Goal: Task Accomplishment & Management: Complete application form

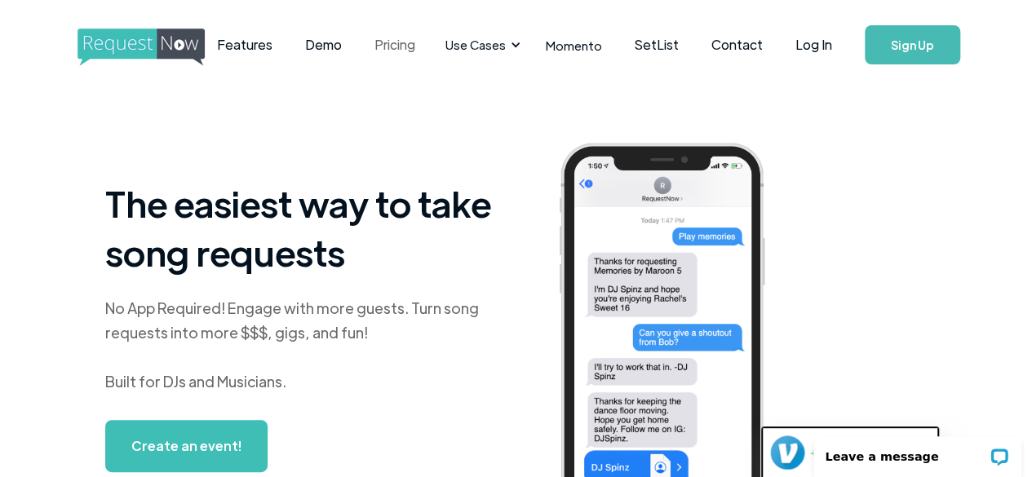
click at [424, 51] on link "Pricing" at bounding box center [394, 45] width 73 height 51
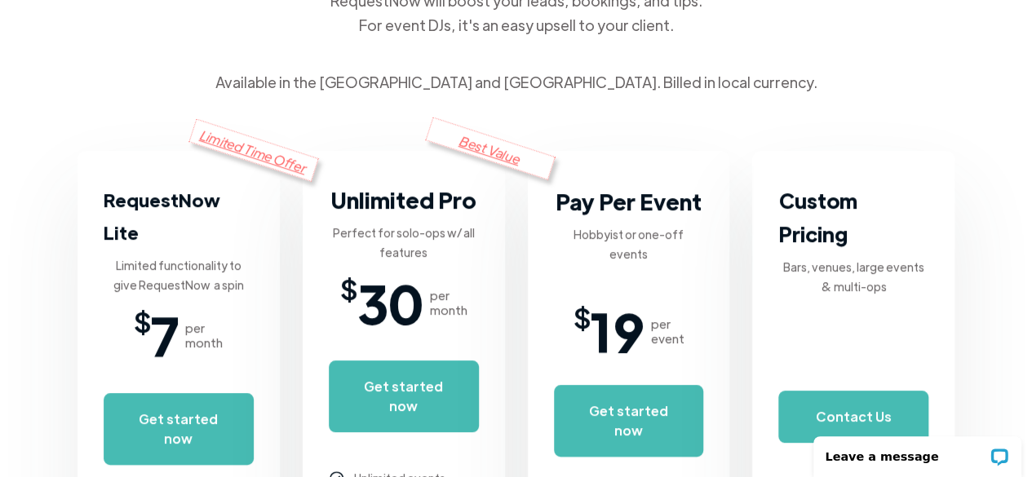
scroll to position [245, 0]
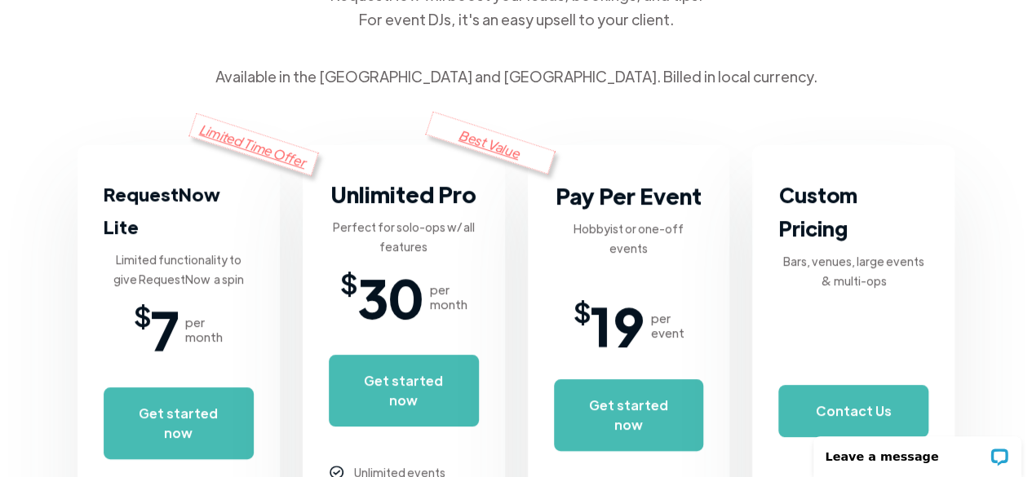
drag, startPoint x: 313, startPoint y: 158, endPoint x: 144, endPoint y: 84, distance: 185.3
click at [144, 84] on div "RequestNow pays for itself, every month RequestNow will boost your leads, booki…" at bounding box center [516, 93] width 877 height 497
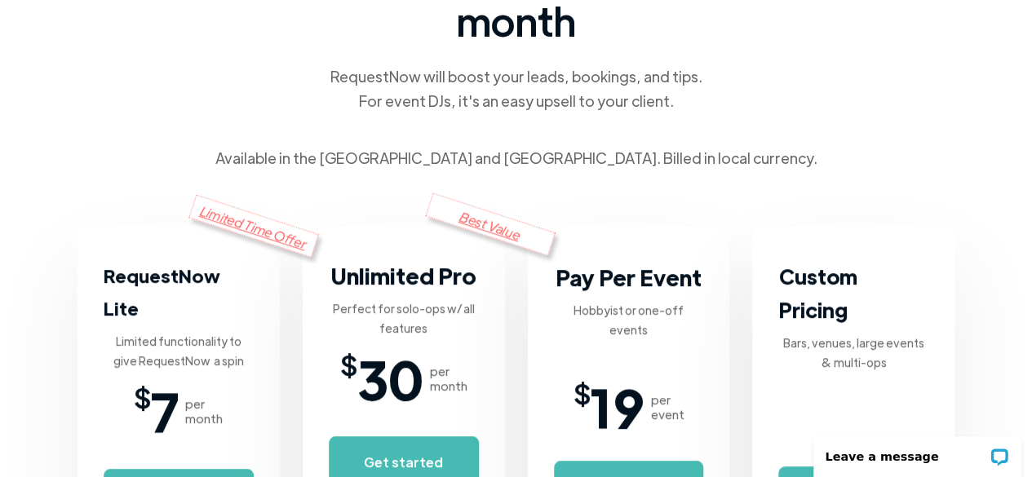
scroll to position [0, 0]
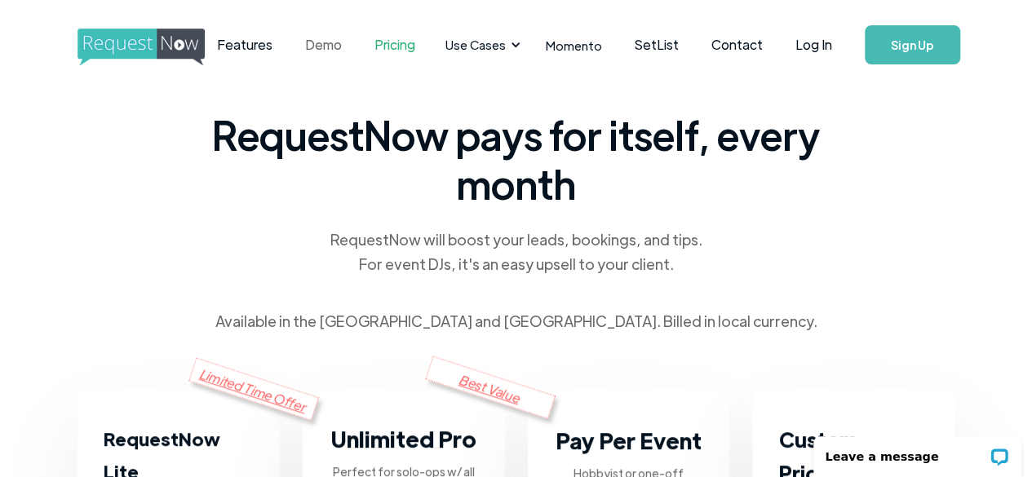
click at [358, 42] on link "Demo" at bounding box center [323, 45] width 69 height 51
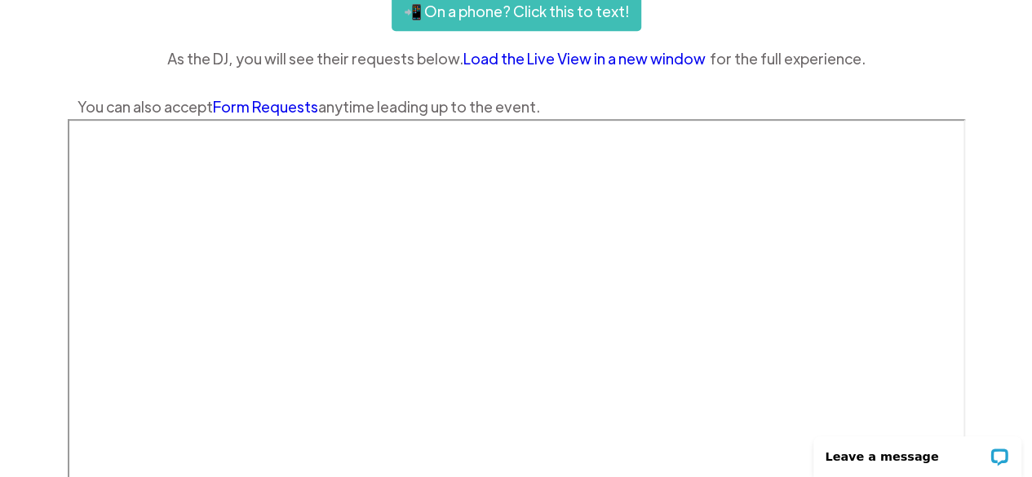
scroll to position [408, 0]
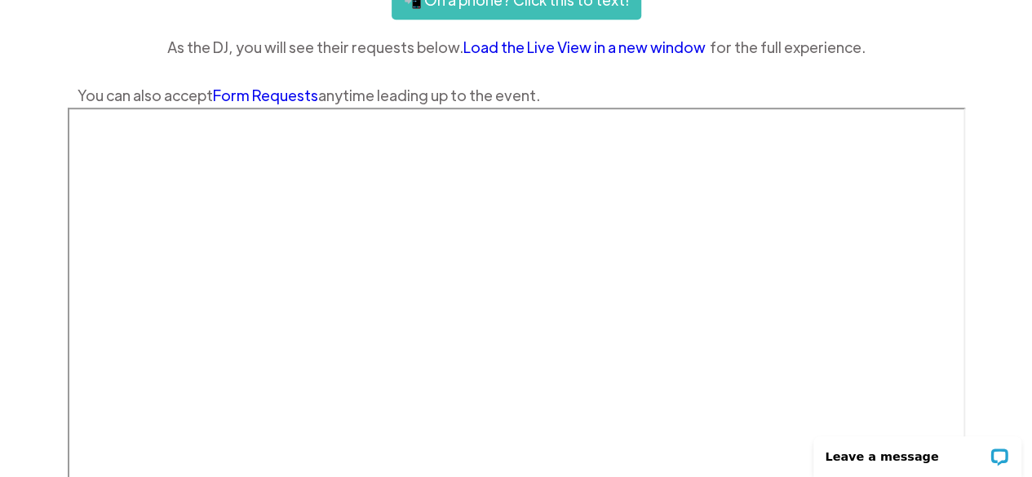
drag, startPoint x: 283, startPoint y: 144, endPoint x: 60, endPoint y: 53, distance: 240.8
click at [62, 50] on div "Features Demo Pricing Use Cases Wedding + Private Events Karaoke DJs Bar/Club &…" at bounding box center [516, 222] width 1032 height 1261
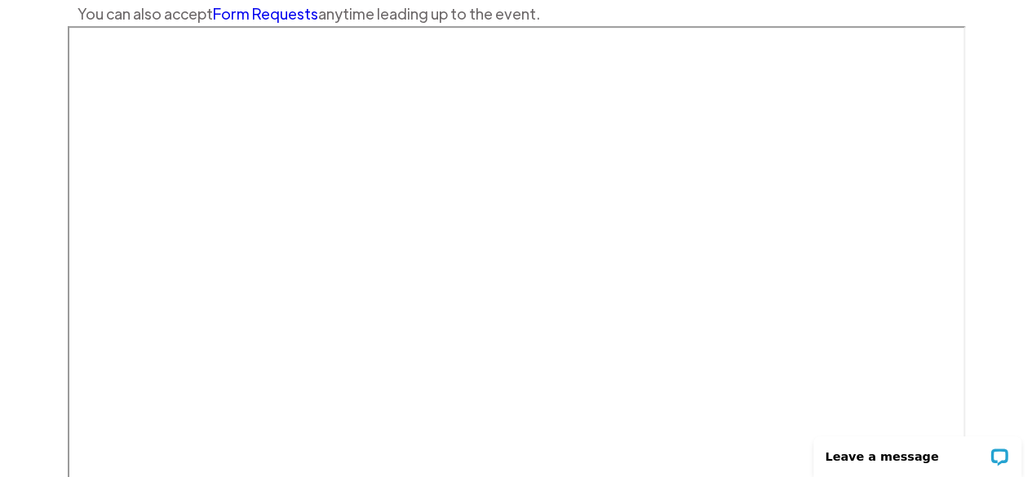
drag, startPoint x: 60, startPoint y: 53, endPoint x: 24, endPoint y: 60, distance: 35.7
click at [24, 60] on div "Features Demo Pricing Use Cases Wedding + Private Events Karaoke DJs Bar/Club &…" at bounding box center [516, 140] width 1032 height 1261
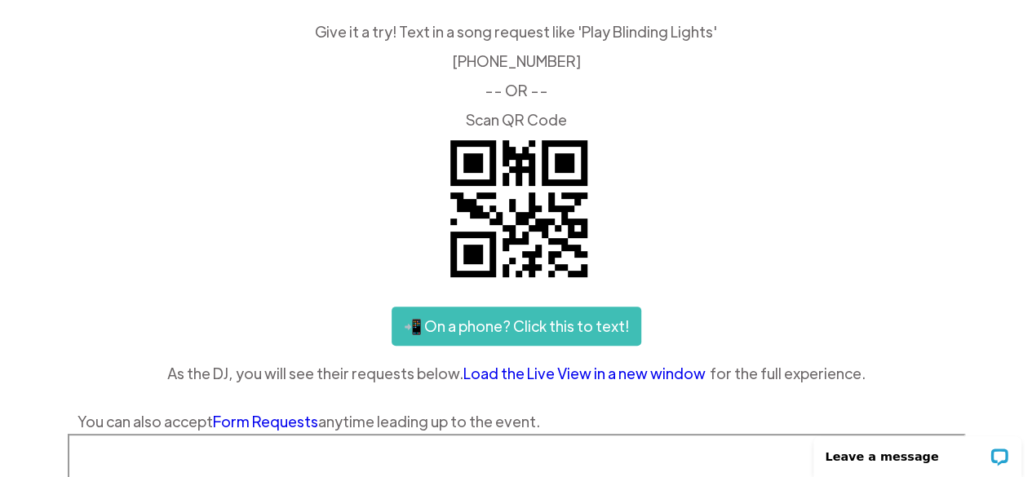
scroll to position [0, 0]
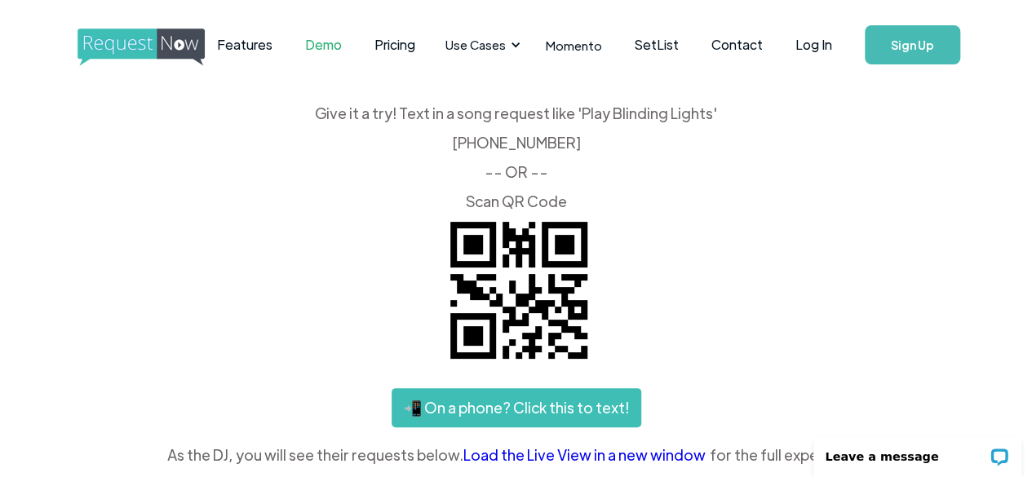
drag, startPoint x: 384, startPoint y: 171, endPoint x: 203, endPoint y: 148, distance: 181.9
click at [203, 148] on div "Give it a try! Text in a song request like 'Play Blinding Lights' ‍ (425) 657-3…" at bounding box center [516, 157] width 877 height 103
click at [276, 44] on link "Features" at bounding box center [245, 45] width 88 height 51
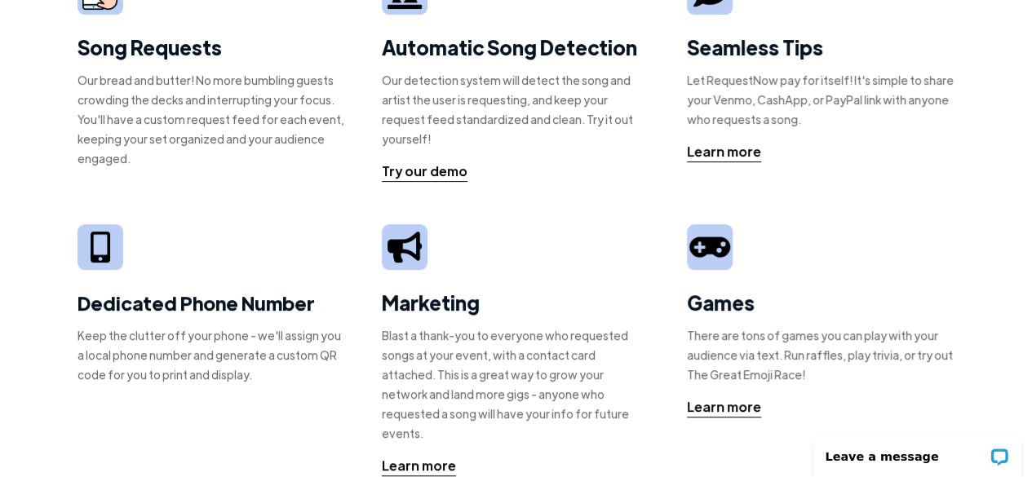
scroll to position [163, 0]
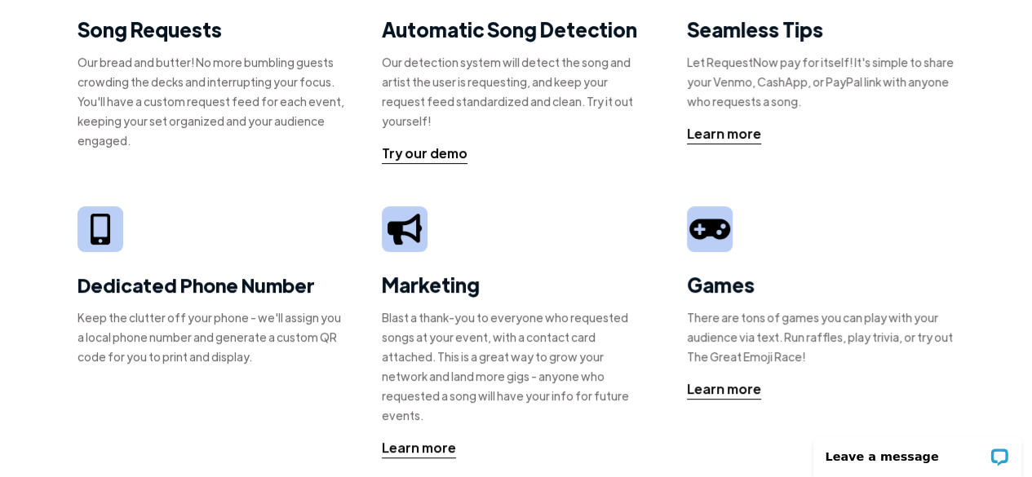
drag, startPoint x: 13, startPoint y: 193, endPoint x: 331, endPoint y: 242, distance: 322.0
click at [331, 242] on div "Dedicated Phone Number Keep the clutter off your phone - we'll assign you a loc…" at bounding box center [212, 292] width 268 height 173
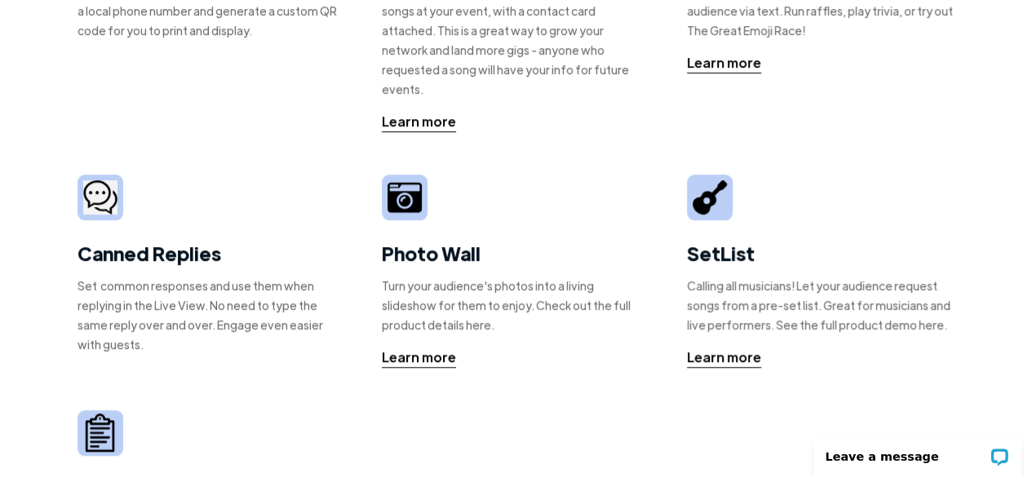
scroll to position [0, 0]
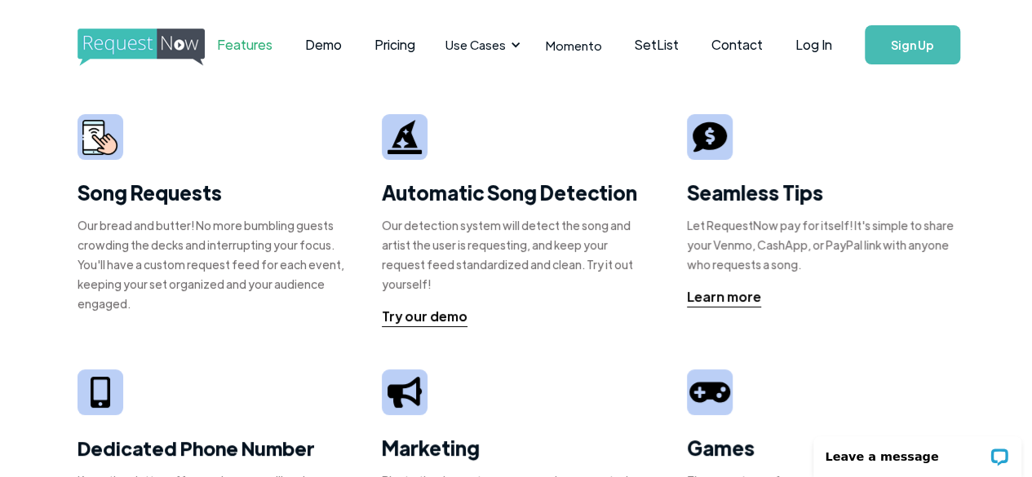
drag, startPoint x: 276, startPoint y: 135, endPoint x: 247, endPoint y: 102, distance: 43.4
click at [695, 47] on link "SetList" at bounding box center [657, 45] width 77 height 51
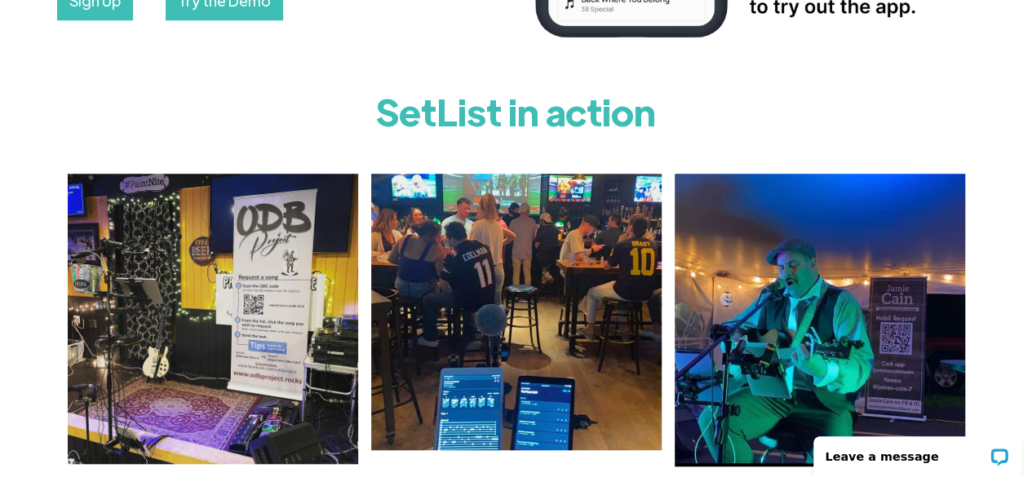
scroll to position [490, 0]
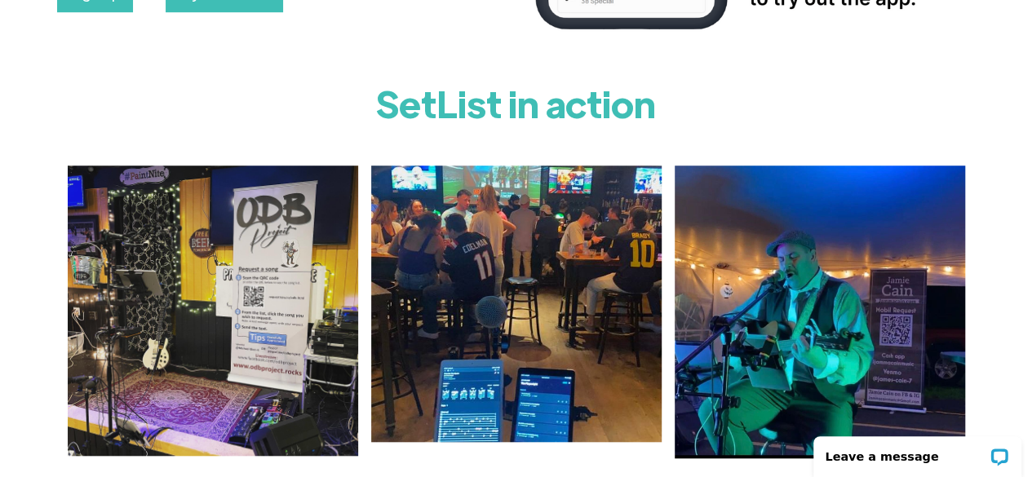
drag, startPoint x: 215, startPoint y: 193, endPoint x: 0, endPoint y: 117, distance: 228.7
click at [0, 117] on div "SetList in action" at bounding box center [516, 264] width 1032 height 388
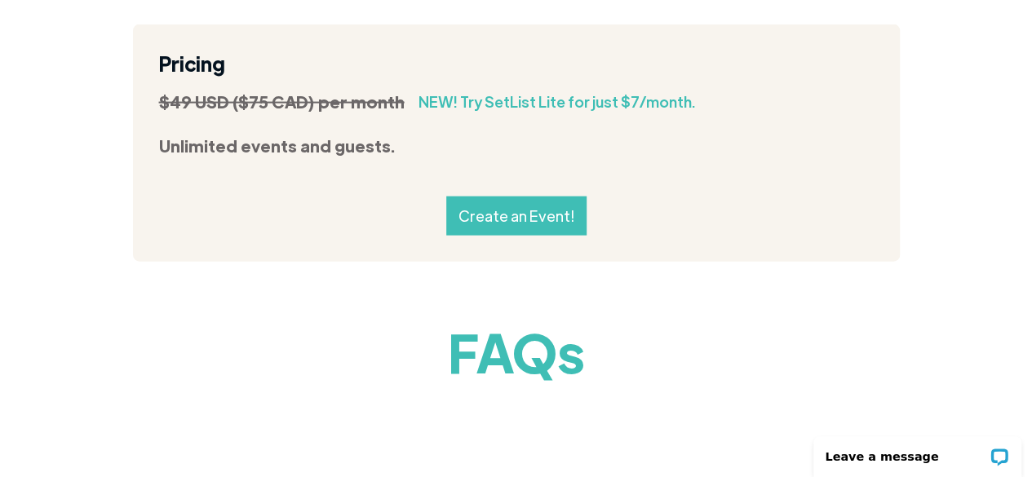
scroll to position [1877, 0]
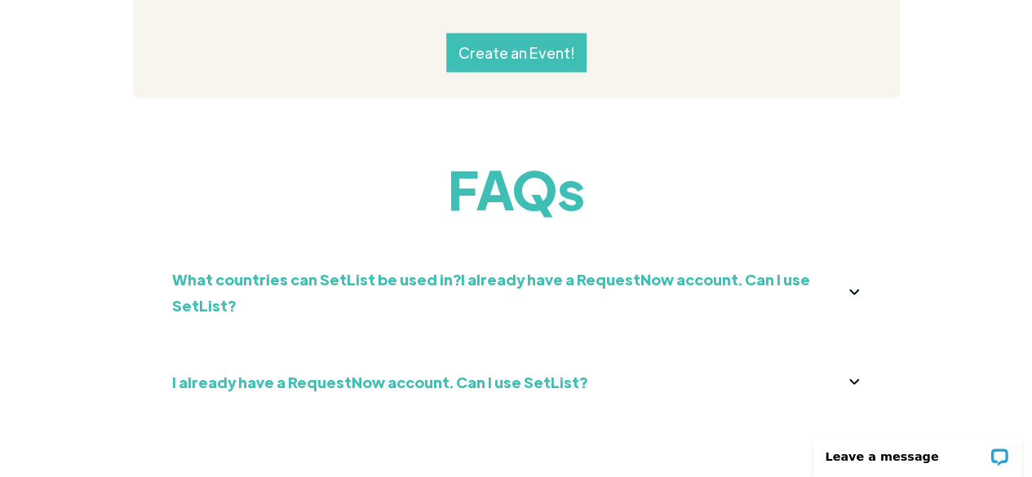
click at [854, 295] on img at bounding box center [855, 293] width 10 height 6
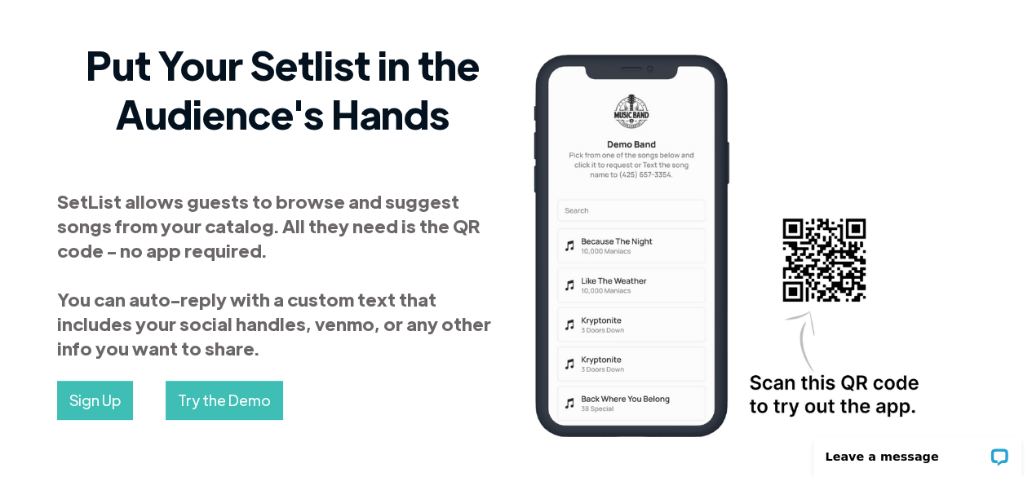
scroll to position [0, 0]
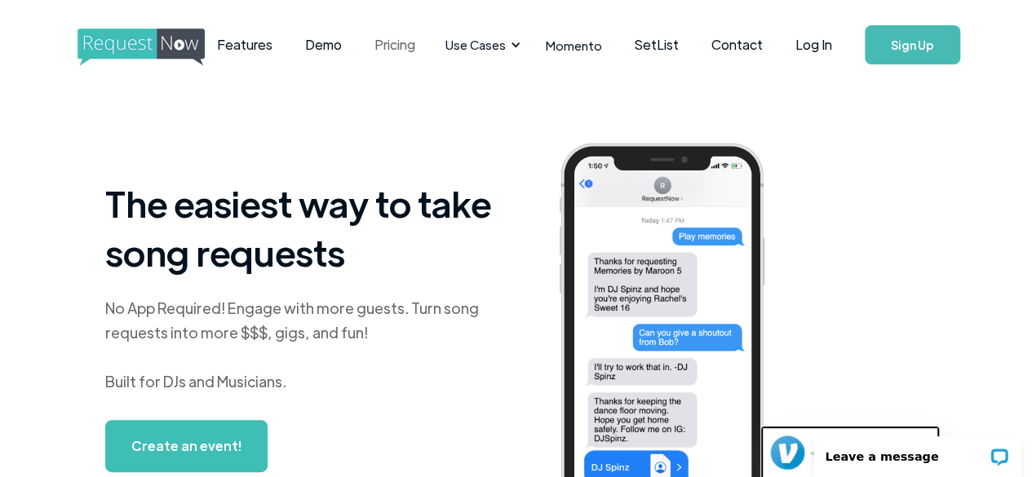
click at [415, 43] on link "Pricing" at bounding box center [394, 45] width 73 height 51
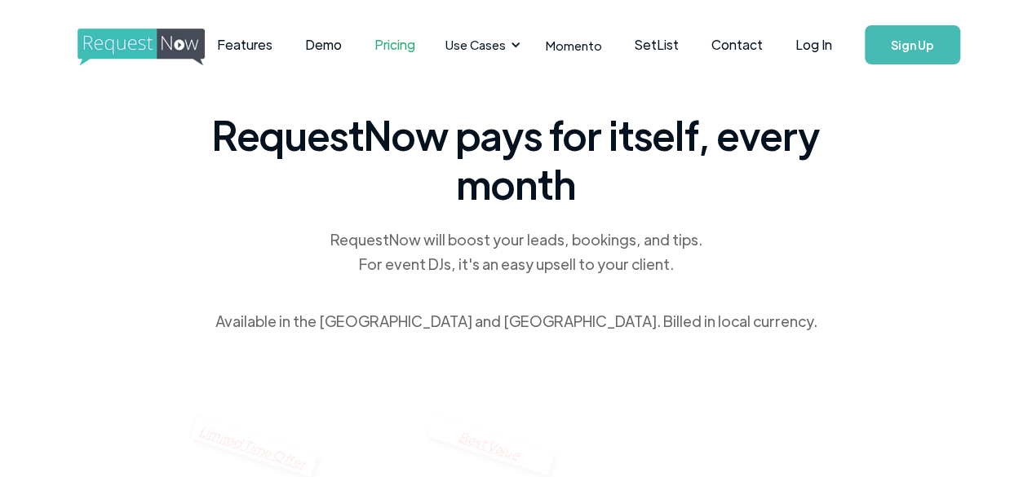
drag, startPoint x: 385, startPoint y: 174, endPoint x: 278, endPoint y: 210, distance: 112.8
click at [278, 210] on div "RequestNow pays for itself, every month RequestNow will boost your leads, booki…" at bounding box center [516, 222] width 620 height 224
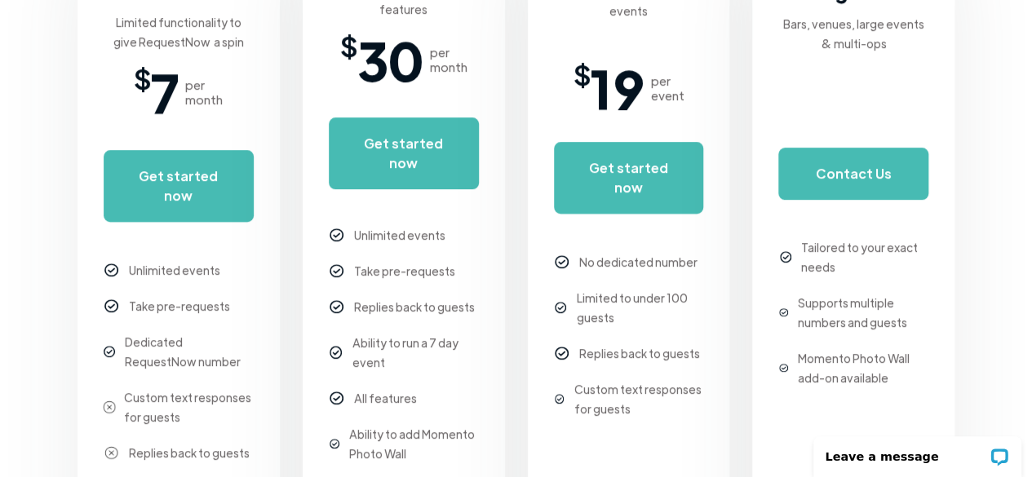
scroll to position [490, 0]
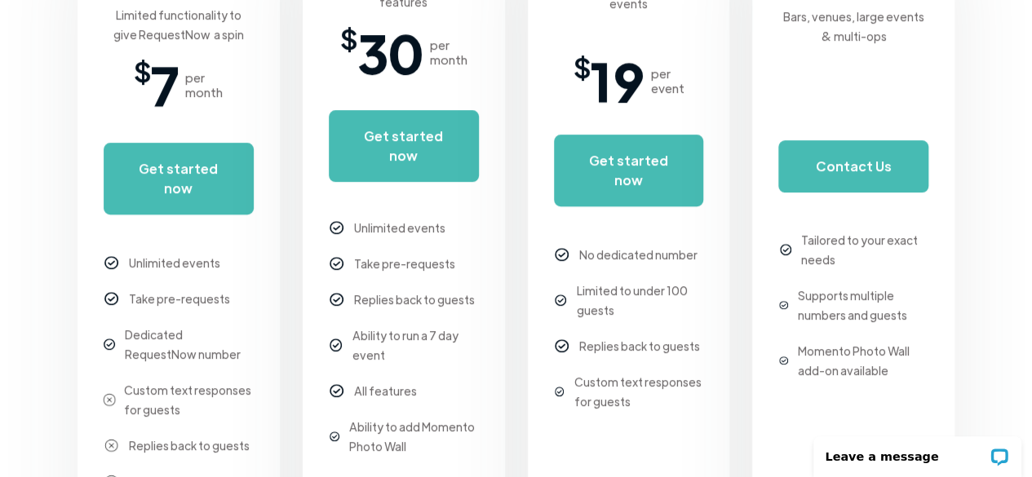
drag, startPoint x: 260, startPoint y: 379, endPoint x: 215, endPoint y: 304, distance: 88.2
click at [215, 325] on div "Dedicated RequestNow number" at bounding box center [189, 344] width 129 height 39
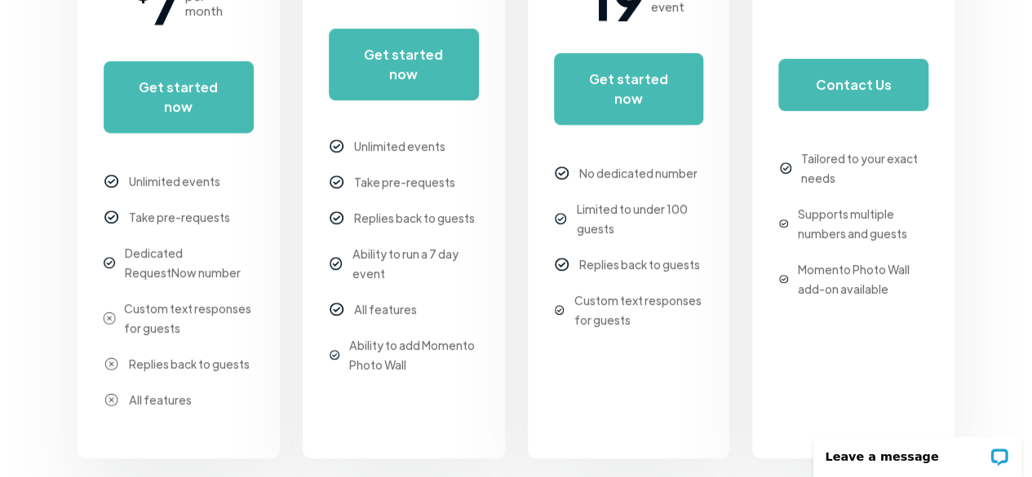
drag, startPoint x: 238, startPoint y: 295, endPoint x: 223, endPoint y: 281, distance: 20.8
click at [223, 299] on div "Custom text responses for guests" at bounding box center [189, 318] width 130 height 39
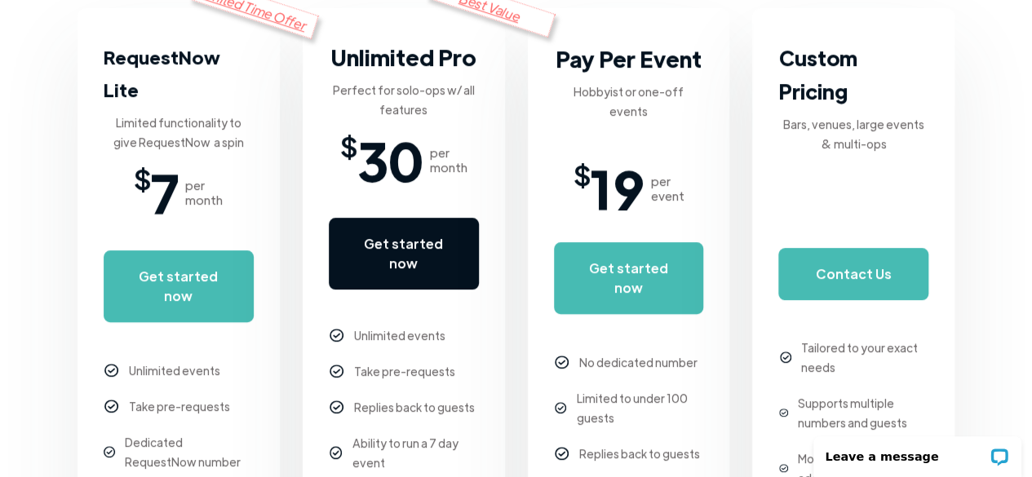
scroll to position [326, 0]
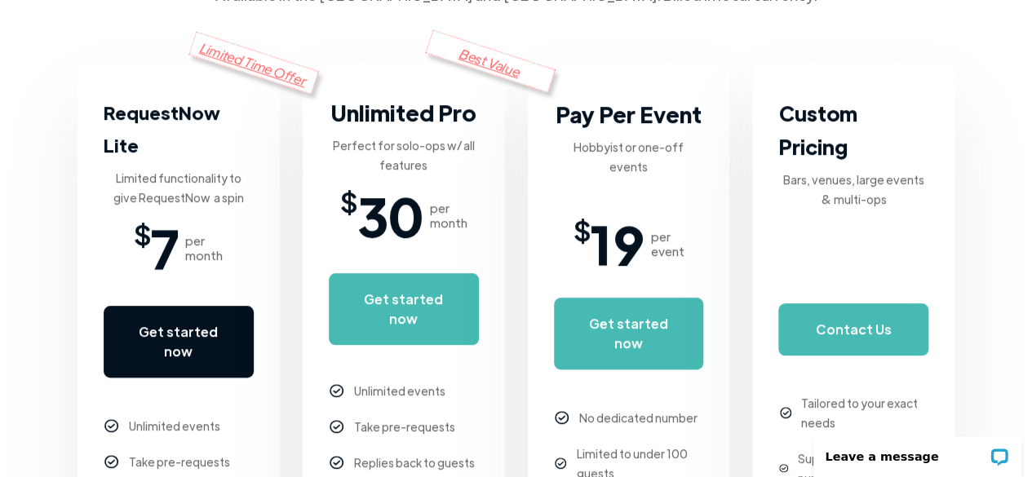
click at [224, 311] on link "Get started now" at bounding box center [179, 342] width 150 height 72
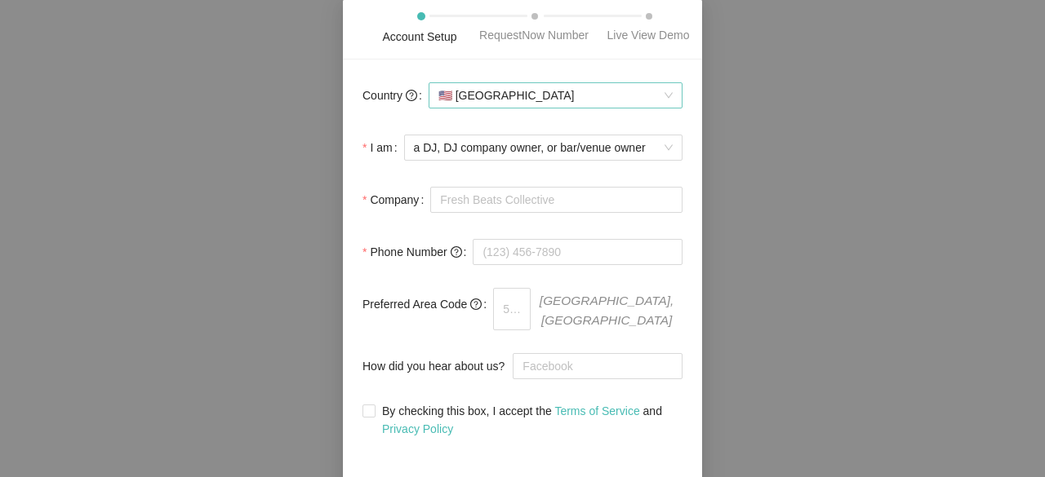
click at [664, 95] on span "🇺🇸 United States" at bounding box center [555, 95] width 234 height 24
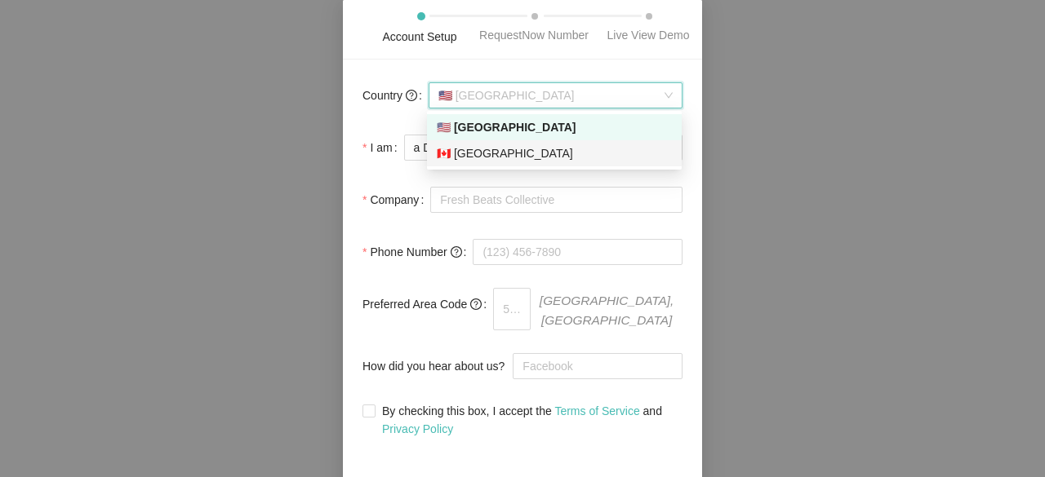
click at [526, 162] on div "🇨🇦 Canada" at bounding box center [554, 153] width 235 height 18
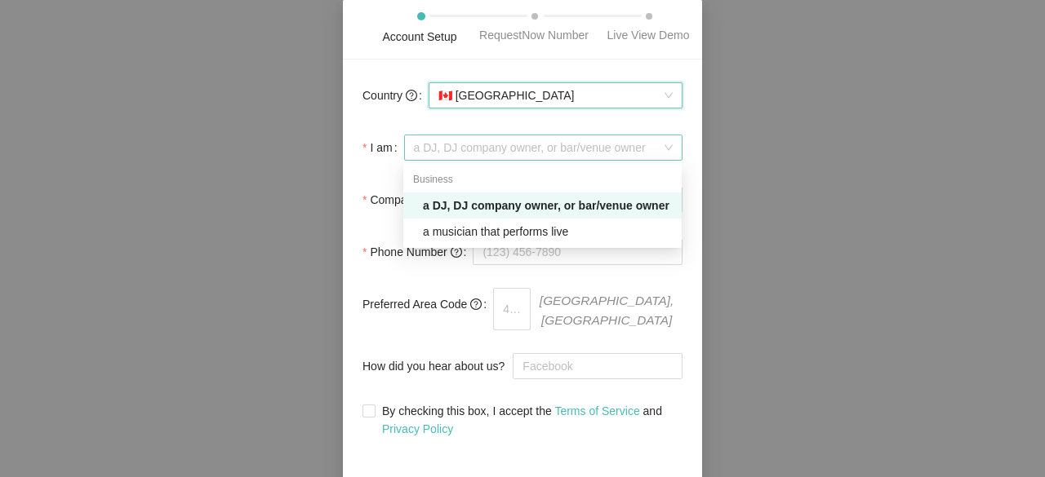
click at [488, 150] on span "a DJ, DJ company owner, or bar/venue owner" at bounding box center [543, 147] width 259 height 24
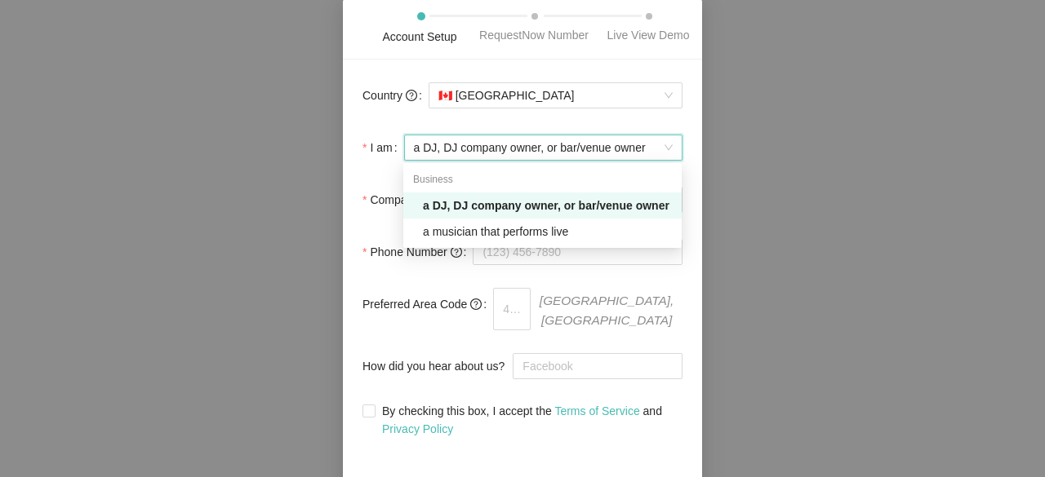
click at [488, 150] on span "a DJ, DJ company owner, or bar/venue owner" at bounding box center [543, 147] width 259 height 24
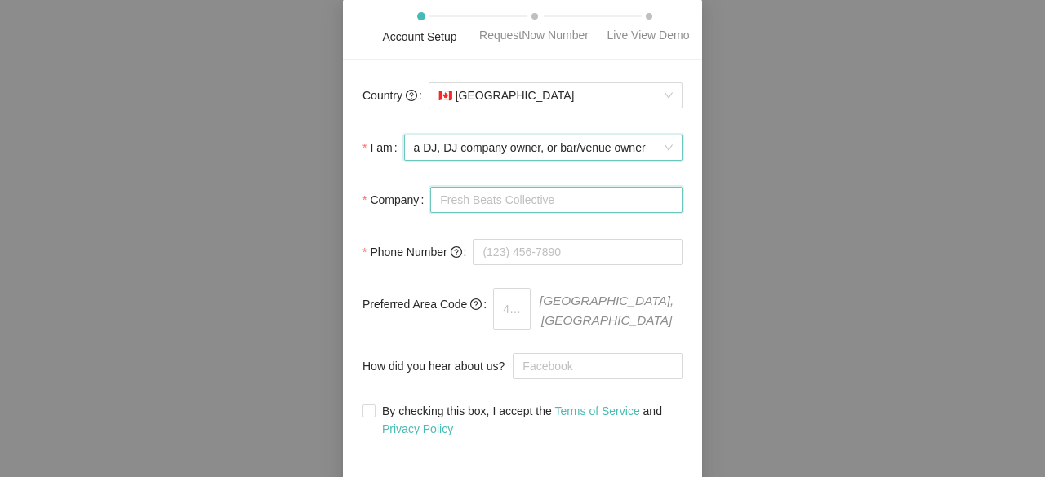
click at [493, 193] on input "Company" at bounding box center [556, 200] width 252 height 26
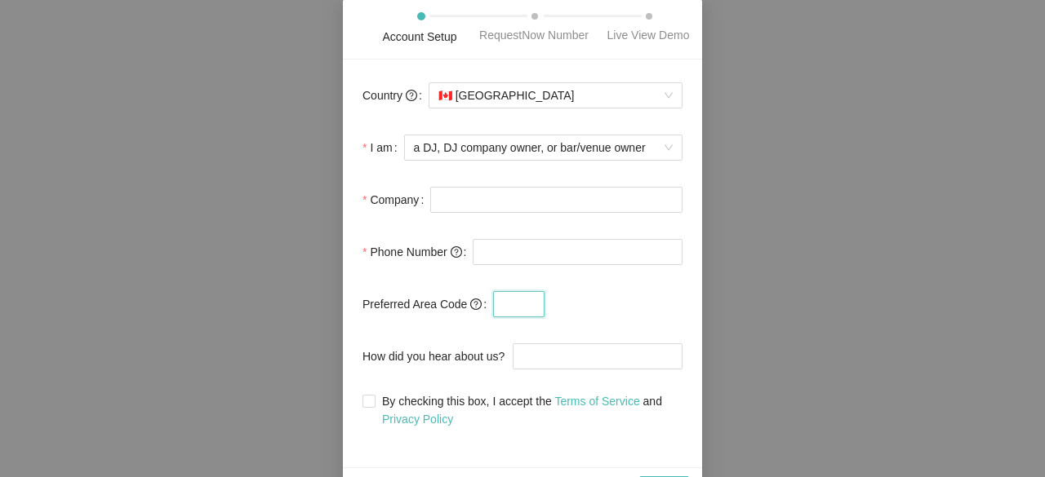
click at [510, 298] on input "text" at bounding box center [518, 304] width 51 height 26
click at [482, 205] on input "Company" at bounding box center [556, 200] width 252 height 26
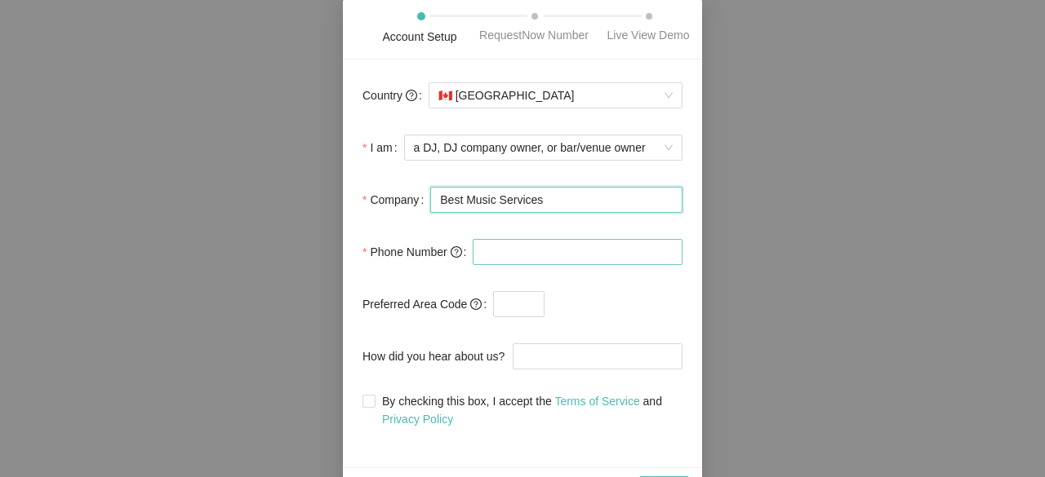
type input "Best Music Services"
click at [493, 255] on input "tel" at bounding box center [578, 252] width 210 height 26
click at [565, 255] on input "(416)" at bounding box center [578, 252] width 210 height 26
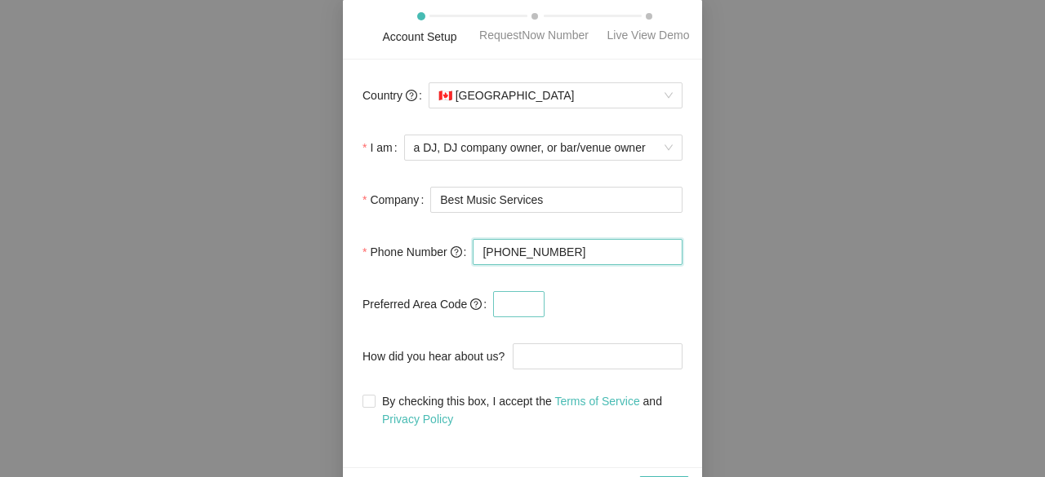
type input "(416) 992-8458"
click at [499, 309] on input "text" at bounding box center [518, 304] width 51 height 26
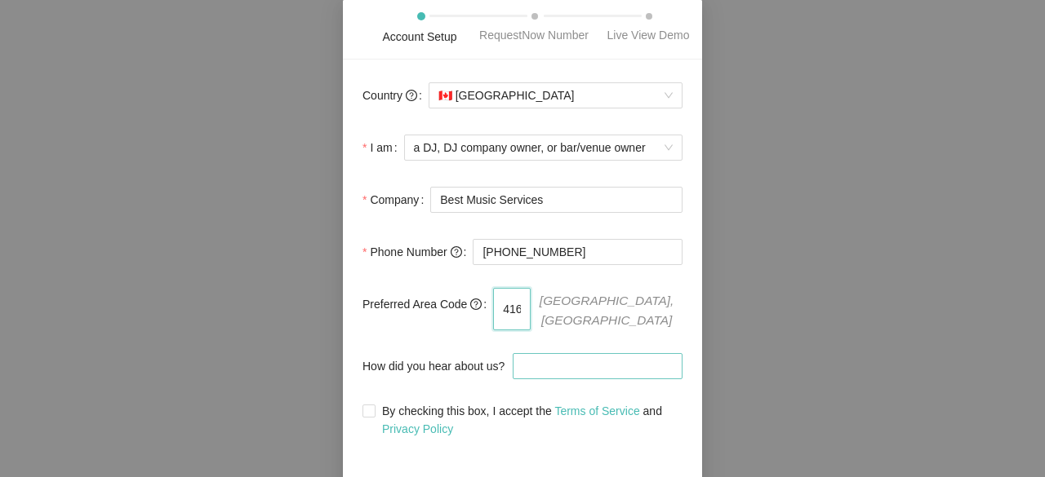
type input "416"
click at [545, 353] on input "How did you hear about us?" at bounding box center [598, 366] width 170 height 26
type input "Google"
click at [369, 405] on input "By checking this box, I accept the Terms of Service and Privacy Policy" at bounding box center [367, 410] width 11 height 11
checkbox input "true"
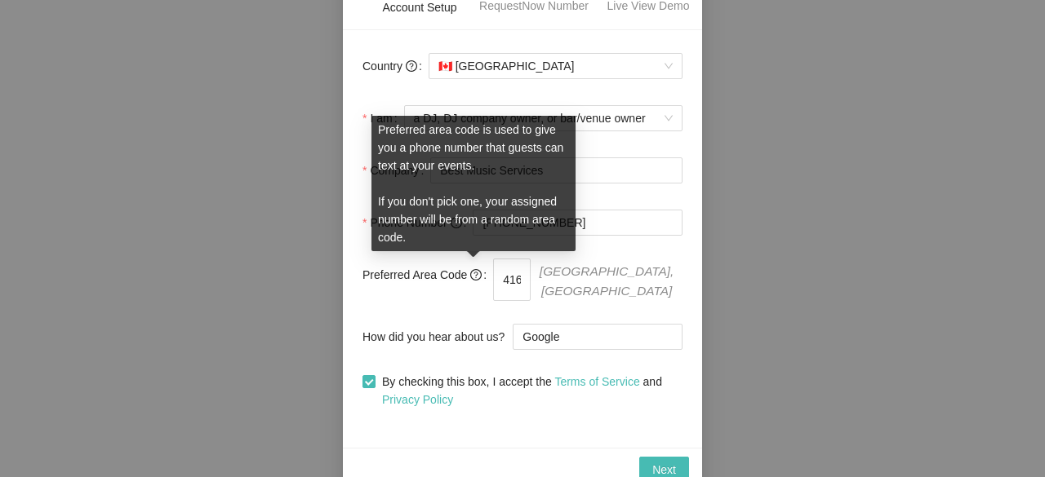
scroll to position [33, 0]
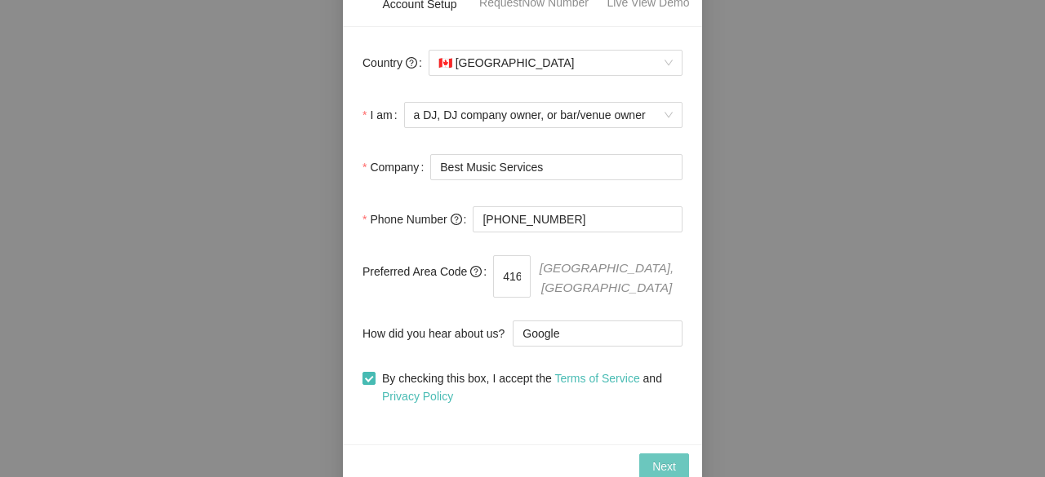
click at [656, 458] on span "Next" at bounding box center [664, 467] width 24 height 18
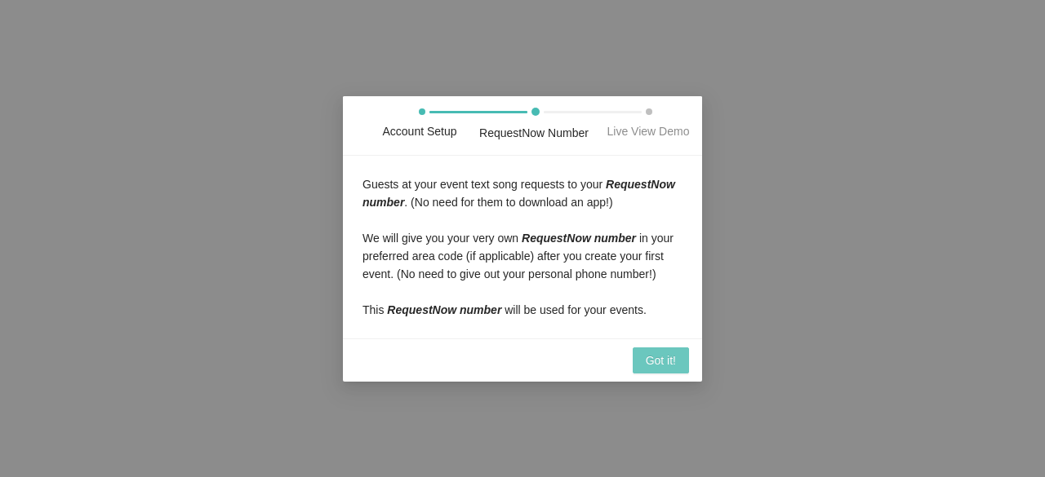
scroll to position [0, 0]
click at [646, 358] on span "Got it!" at bounding box center [661, 361] width 30 height 18
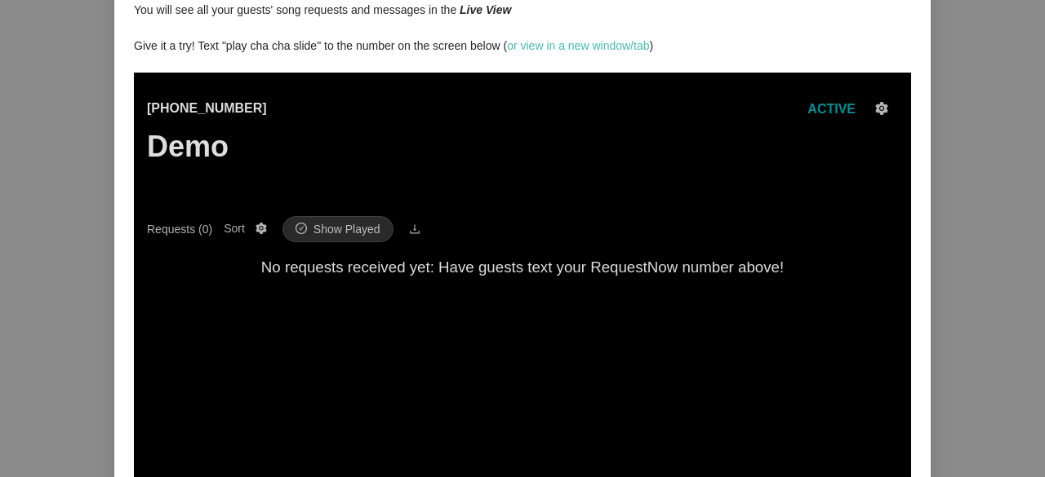
scroll to position [82, 0]
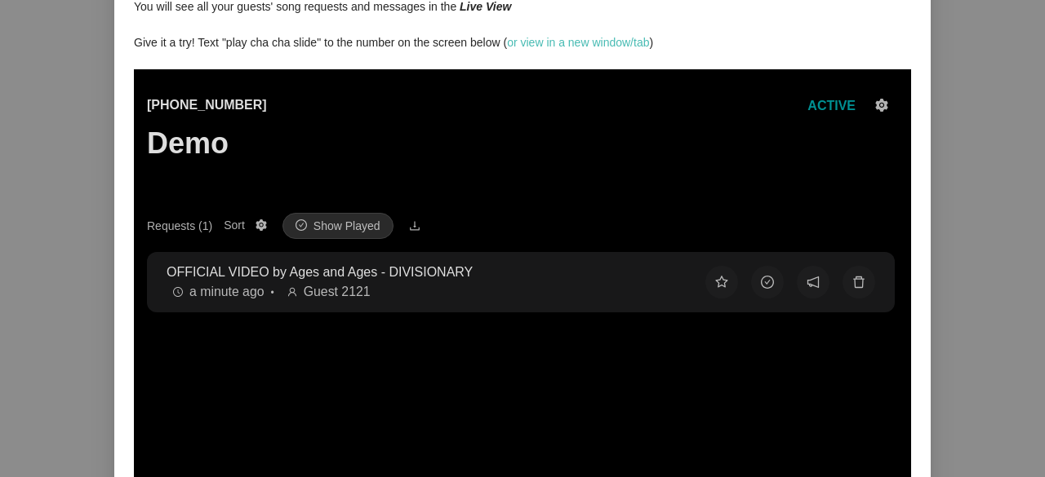
click at [187, 225] on div "Requests (1)" at bounding box center [179, 226] width 65 height 18
click at [251, 225] on button "Requests (1) Sort Show Played" at bounding box center [261, 225] width 20 height 20
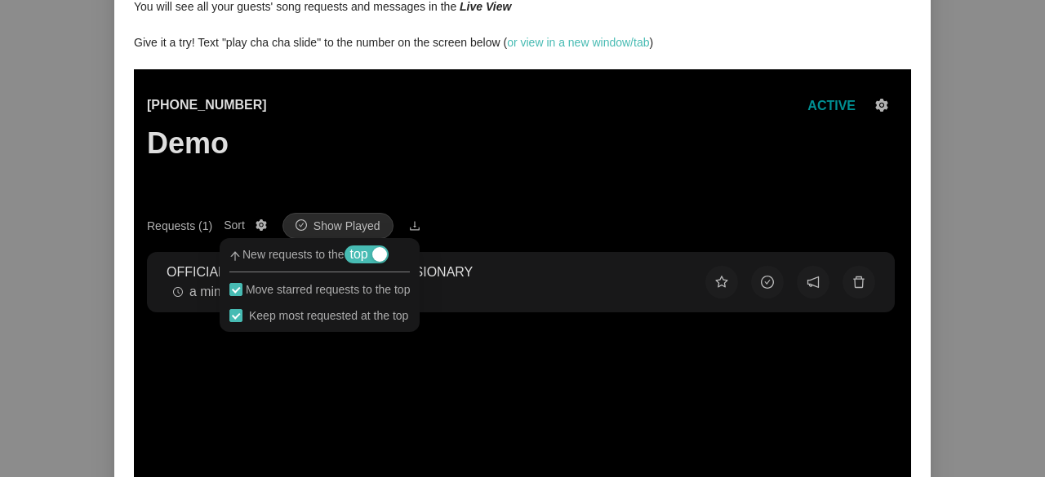
click at [169, 226] on div "Requests (1)" at bounding box center [179, 226] width 65 height 18
click at [251, 226] on button "Requests (1) Sort Show Played" at bounding box center [261, 225] width 20 height 20
click at [169, 226] on div "Requests (1)" at bounding box center [179, 226] width 65 height 18
click at [251, 226] on button "Requests (1) Sort Show Played" at bounding box center [261, 225] width 20 height 20
click at [169, 226] on div "Requests (1)" at bounding box center [179, 226] width 65 height 18
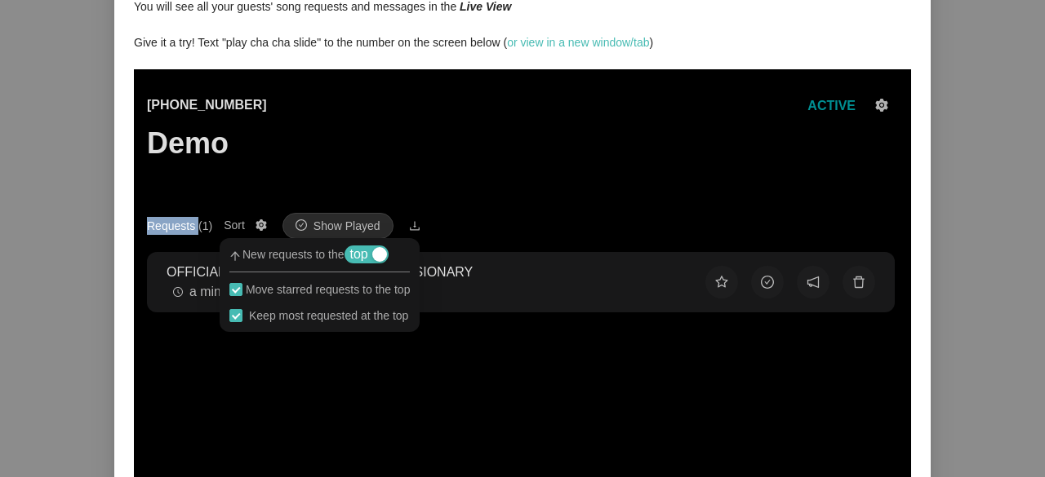
click at [251, 226] on button "Requests (1) Sort Show Played" at bounding box center [261, 225] width 20 height 20
click at [169, 226] on div "Requests (1)" at bounding box center [179, 226] width 65 height 18
click at [251, 226] on button "Requests (1) Sort Show Played" at bounding box center [261, 225] width 20 height 20
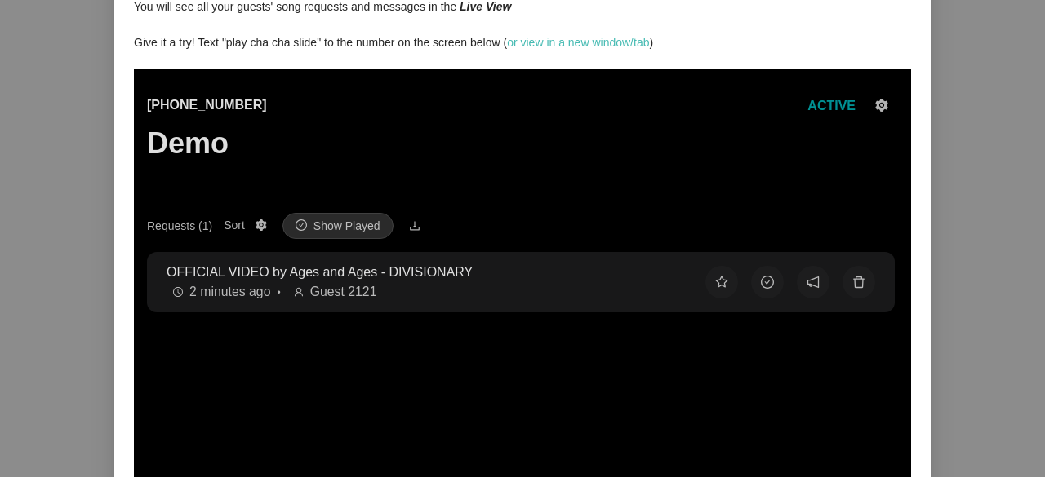
click at [521, 204] on div "(425) 657-3354 Demo ACTIVE" at bounding box center [522, 154] width 751 height 118
click at [338, 224] on span "Show Played" at bounding box center [346, 224] width 67 height 18
click at [303, 229] on icon "check-circle" at bounding box center [300, 223] width 11 height 11
click at [303, 229] on button "Show Played" at bounding box center [337, 224] width 111 height 26
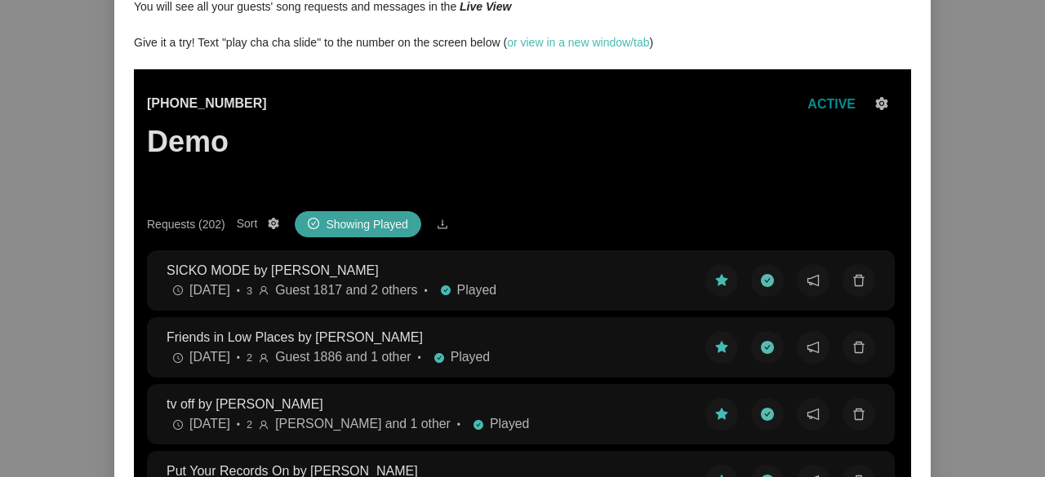
click at [328, 232] on span "Showing Played" at bounding box center [367, 224] width 82 height 18
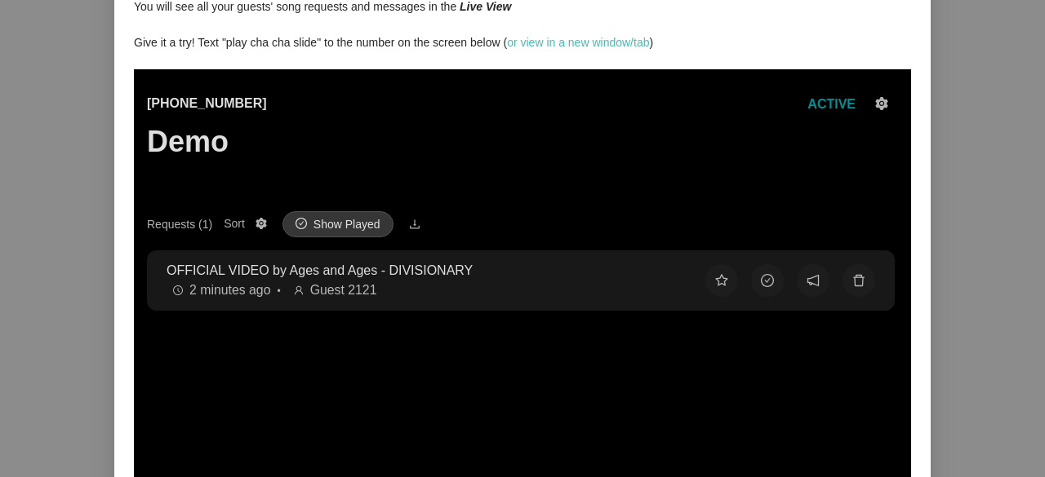
click at [328, 232] on span "Show Played" at bounding box center [346, 224] width 67 height 18
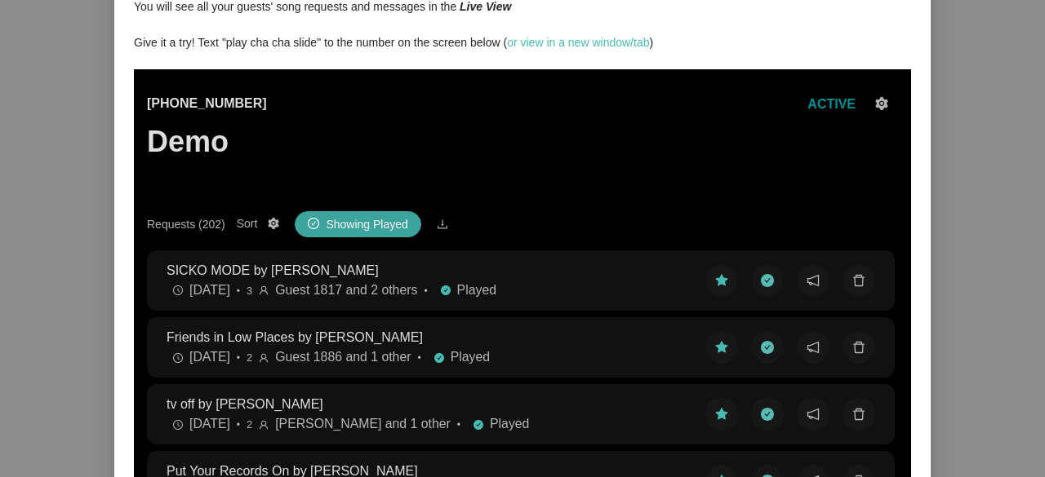
click at [328, 232] on span "Showing Played" at bounding box center [367, 224] width 82 height 18
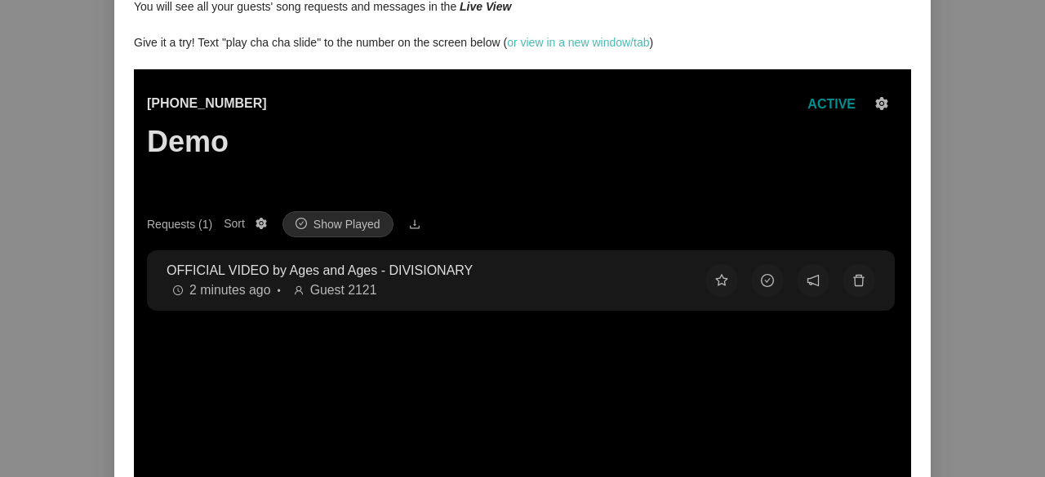
click at [168, 221] on div "Requests (1)" at bounding box center [179, 224] width 65 height 18
click at [251, 221] on button "Requests (1) Sort Show Played" at bounding box center [261, 224] width 20 height 20
click at [168, 221] on div "Requests (1)" at bounding box center [179, 224] width 65 height 18
click at [251, 221] on button "Requests (1) Sort Show Played" at bounding box center [261, 224] width 20 height 20
click at [524, 224] on div "Requests (1) Sort Show Played" at bounding box center [522, 224] width 751 height 26
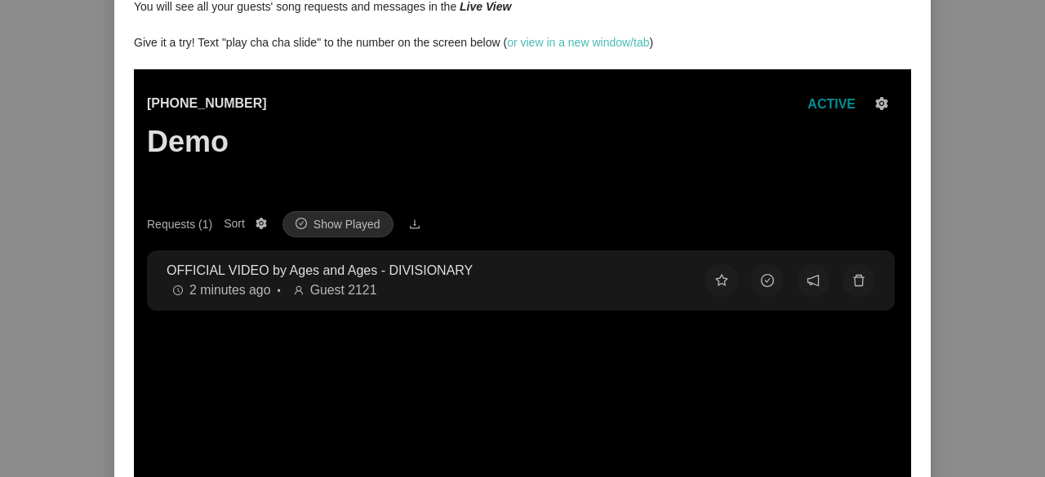
click at [271, 224] on button "Requests (1) Sort Show Played" at bounding box center [261, 224] width 20 height 20
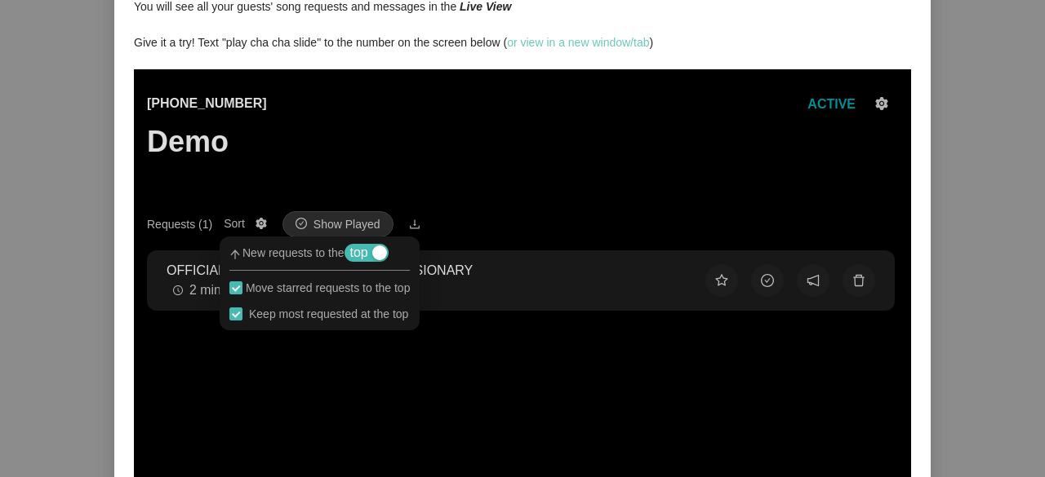
click at [540, 45] on link "or view in a new window/tab" at bounding box center [578, 42] width 142 height 13
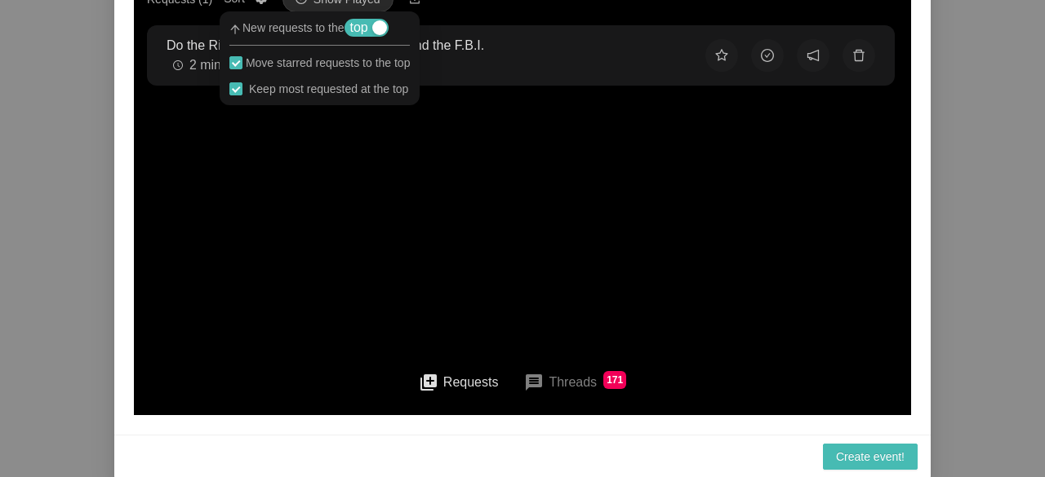
scroll to position [0, 0]
click at [917, 284] on div "You will see all your guests' song requests and messages in the Live View Give …" at bounding box center [522, 94] width 816 height 682
click at [1019, 315] on div "Account Setup RequestNow Number Live View Demo You will see all your guests' so…" at bounding box center [522, 238] width 1045 height 477
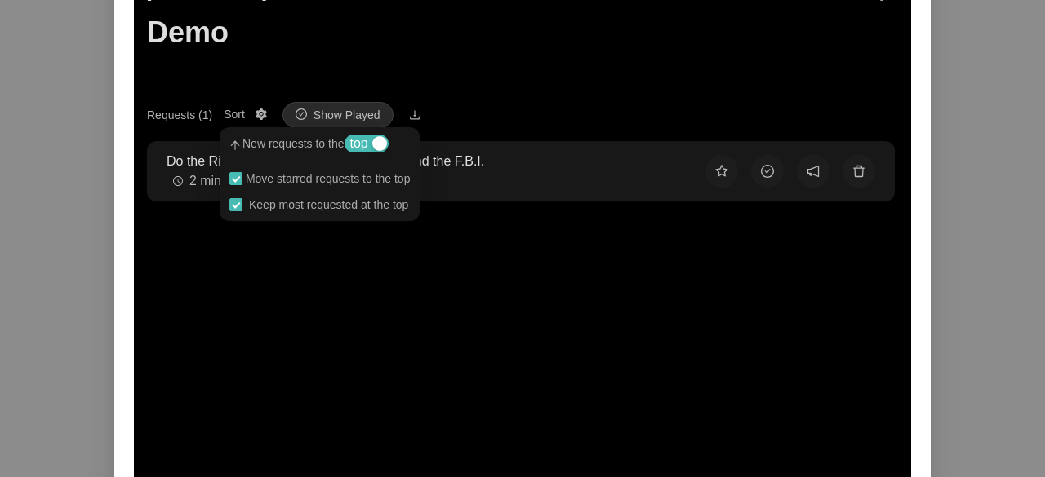
scroll to position [307, 0]
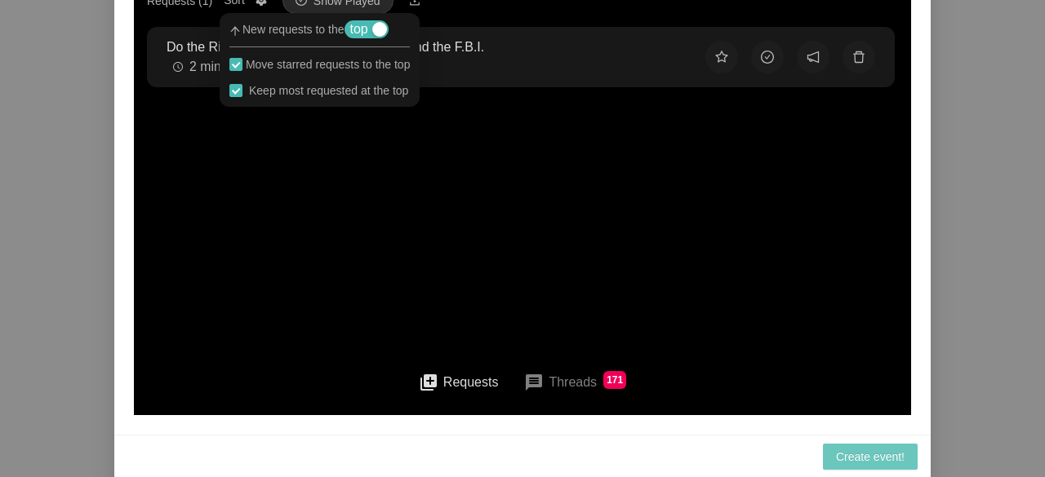
click at [890, 446] on button "Create event!" at bounding box center [870, 457] width 95 height 26
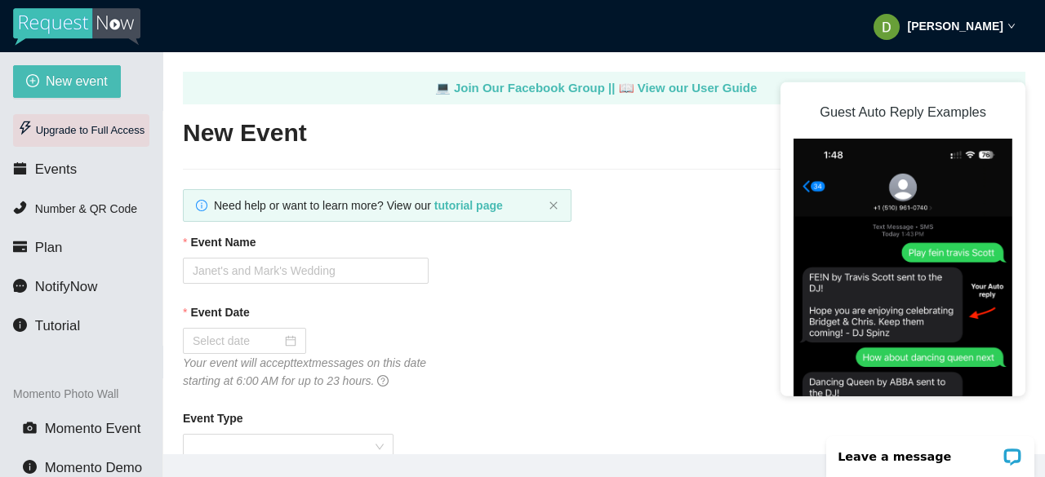
click at [91, 135] on div "Upgrade to Full Access" at bounding box center [81, 130] width 136 height 33
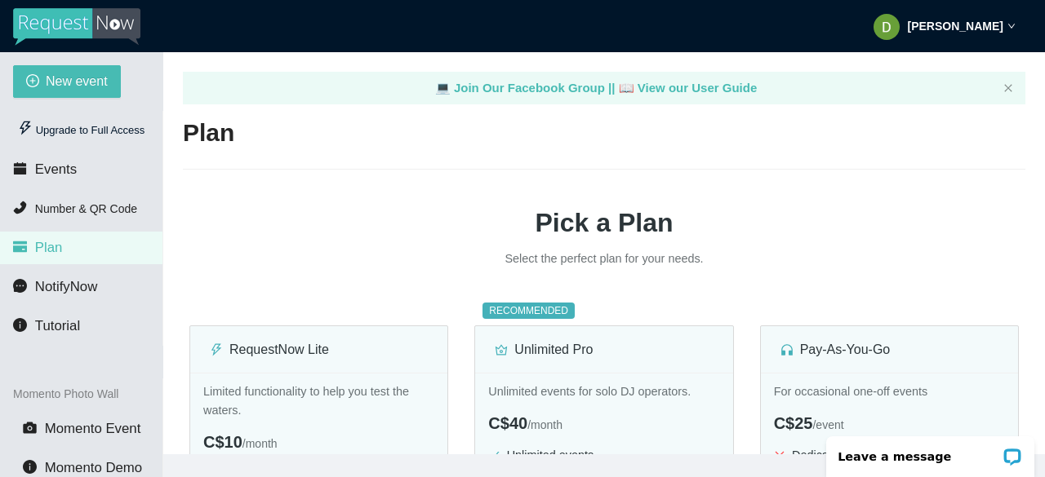
drag, startPoint x: 324, startPoint y: 202, endPoint x: 286, endPoint y: 184, distance: 42.0
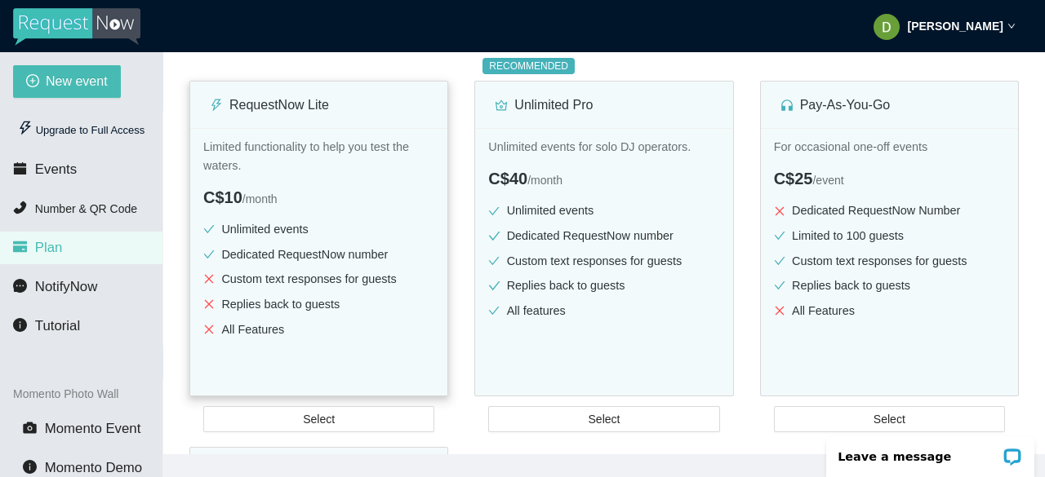
scroll to position [326, 0]
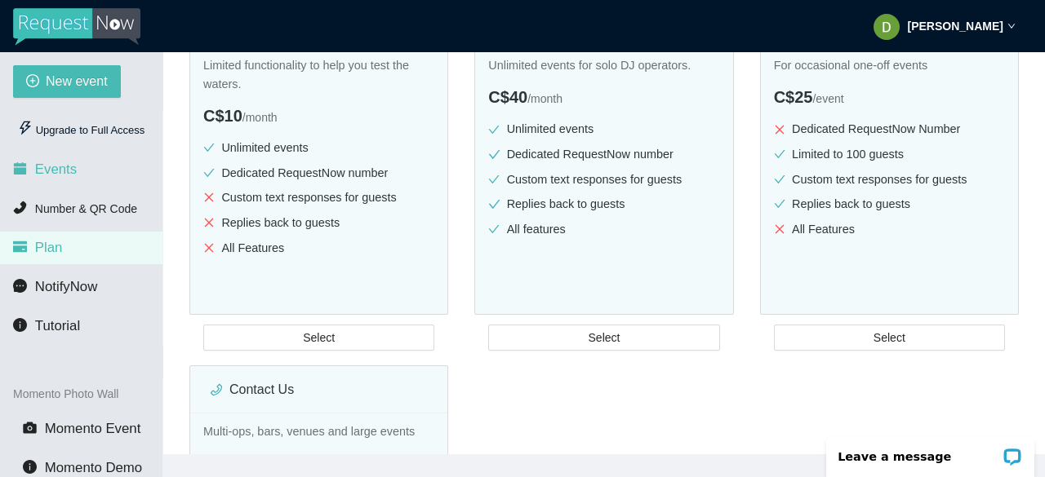
click at [47, 175] on span "Events" at bounding box center [56, 170] width 42 height 16
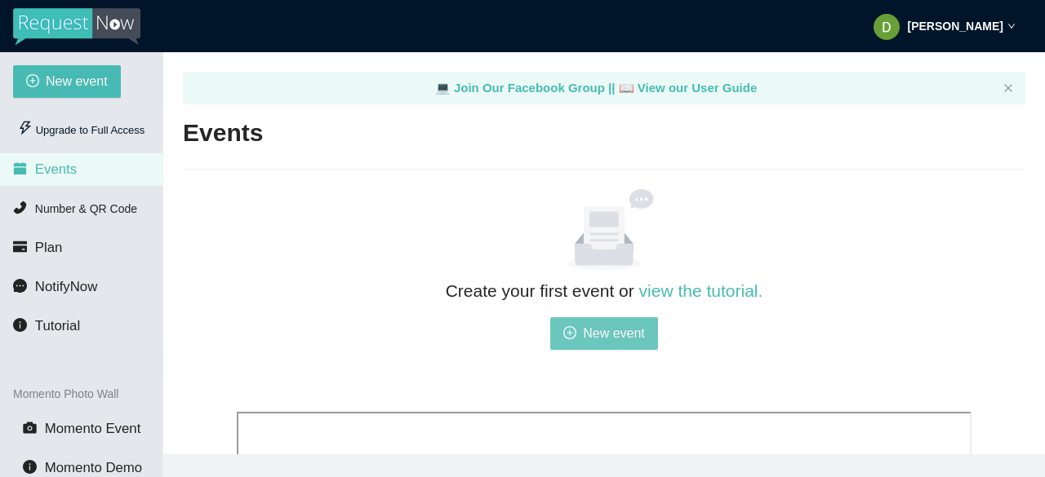
click at [581, 329] on button "New event" at bounding box center [604, 333] width 108 height 33
type textarea "https://virtualdj.com/ask/DJ_Spinz"
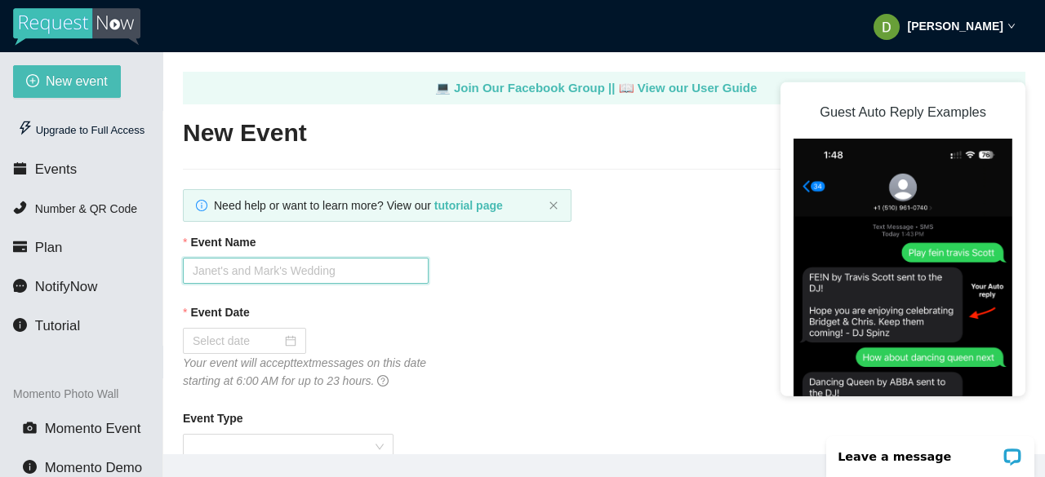
click at [284, 269] on input "Event Name" at bounding box center [306, 271] width 246 height 26
click at [255, 272] on input "Event Name" at bounding box center [306, 271] width 246 height 26
type input "Anita & Connor"
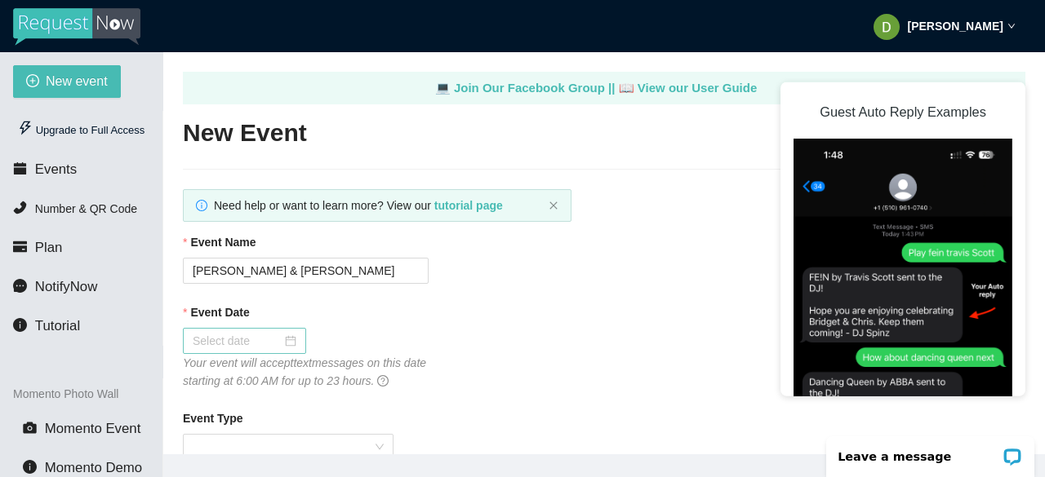
click at [261, 337] on input "Event Date" at bounding box center [237, 341] width 89 height 18
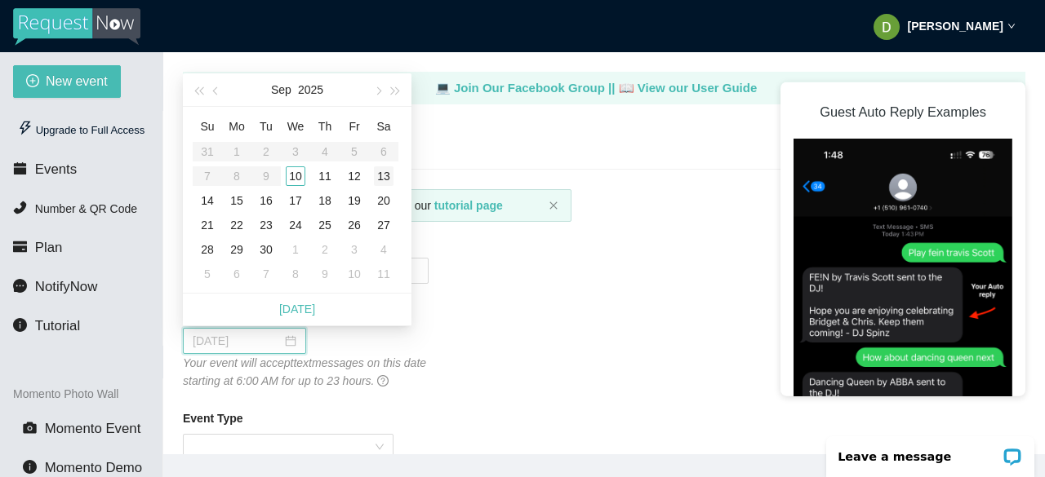
type input "09/13/2025"
click at [384, 175] on div "13" at bounding box center [384, 176] width 20 height 20
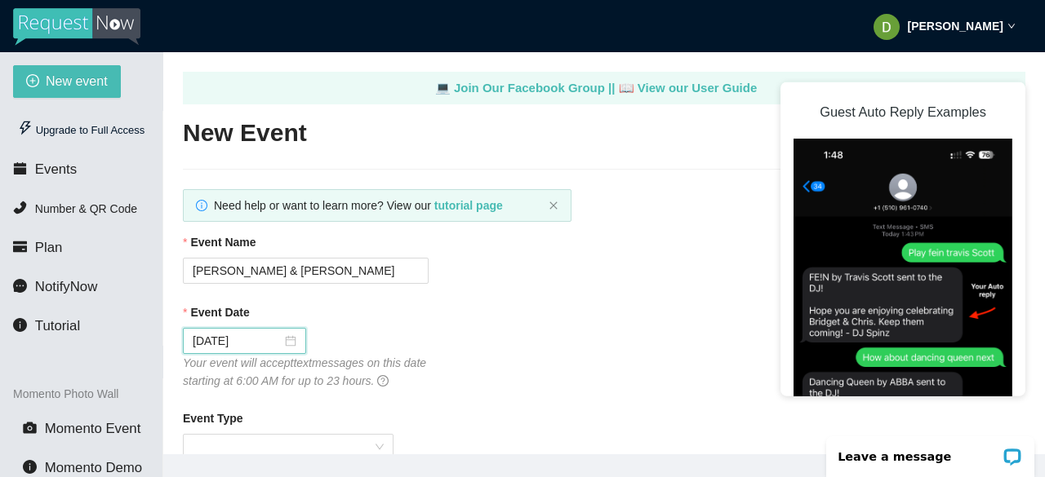
scroll to position [163, 0]
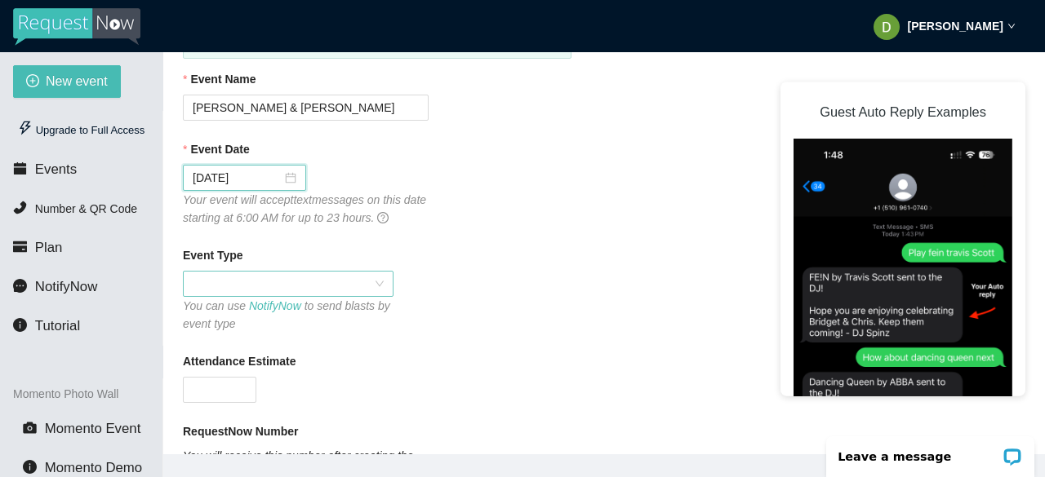
click at [255, 282] on span at bounding box center [288, 284] width 191 height 24
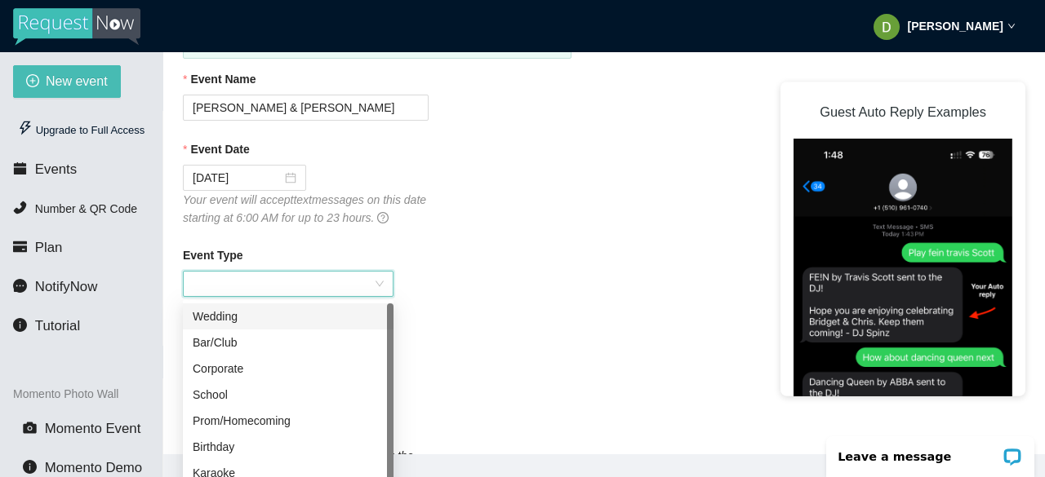
click at [240, 315] on div "Wedding" at bounding box center [288, 317] width 191 height 18
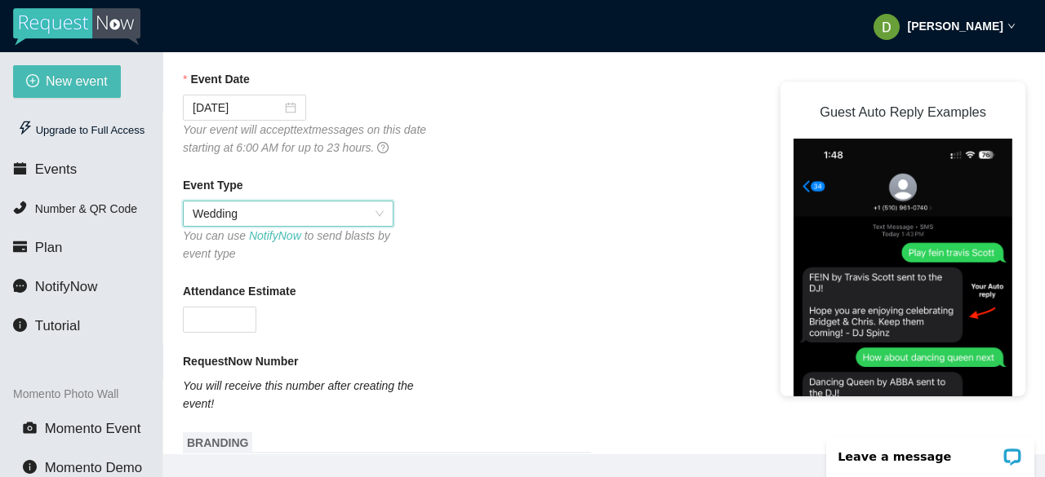
scroll to position [245, 0]
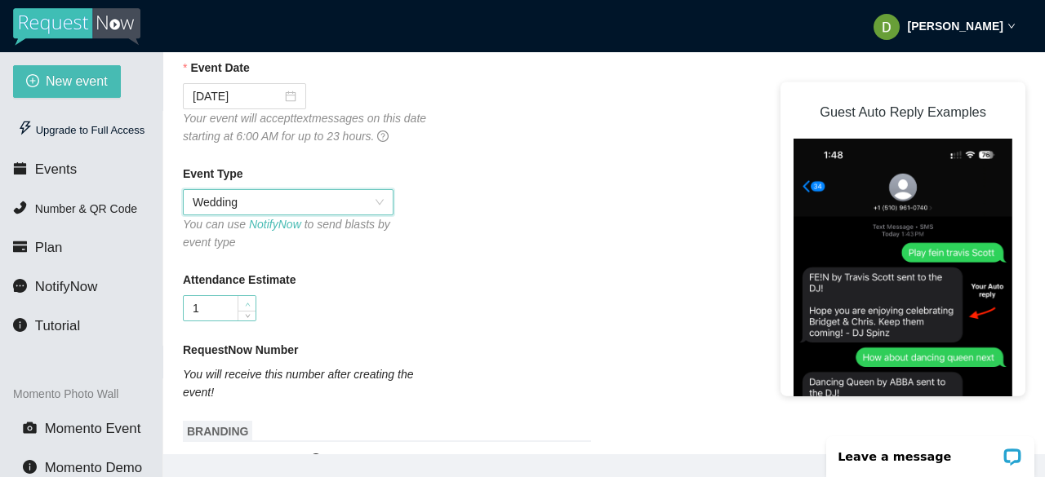
click at [238, 300] on span "Increase Value" at bounding box center [246, 303] width 18 height 15
drag, startPoint x: 210, startPoint y: 310, endPoint x: 82, endPoint y: 314, distance: 128.2
click at [82, 314] on section "New event Upgrade to Full Access Events Number & QR Code Plan NotifyNow Tutoria…" at bounding box center [522, 290] width 1045 height 477
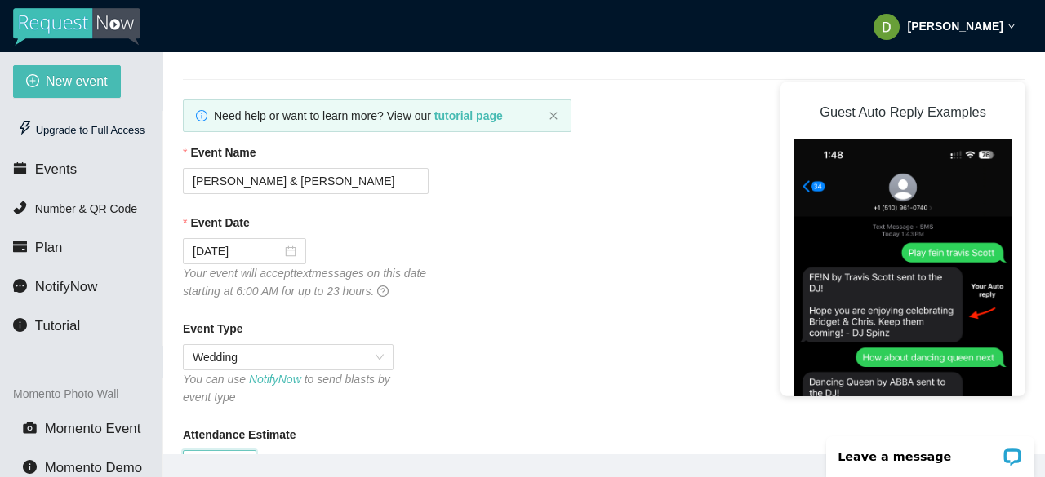
scroll to position [82, 0]
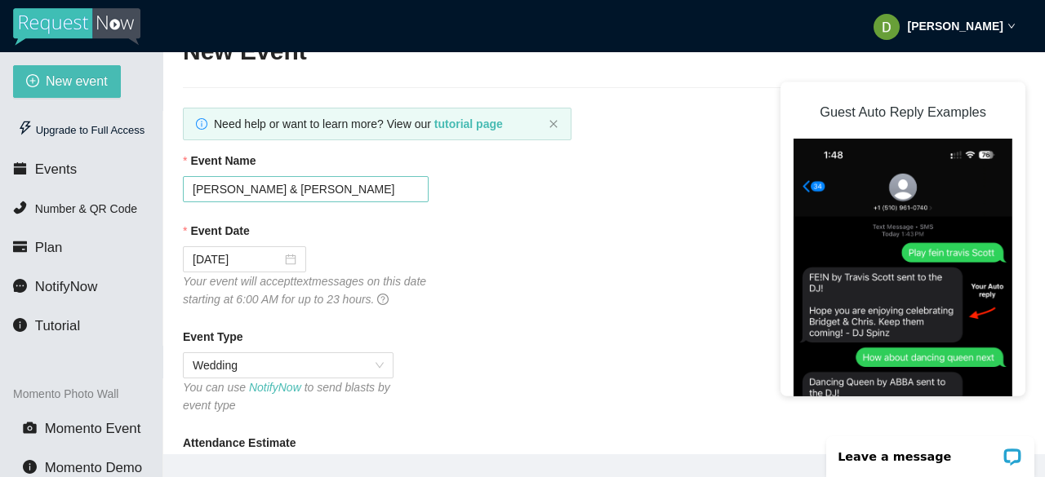
type input "80"
drag, startPoint x: 286, startPoint y: 193, endPoint x: 170, endPoint y: 192, distance: 115.9
click at [170, 192] on main "💻 Join Our Facebook Group || 📖 View our User Guide New Event Need help or want …" at bounding box center [603, 253] width 881 height 402
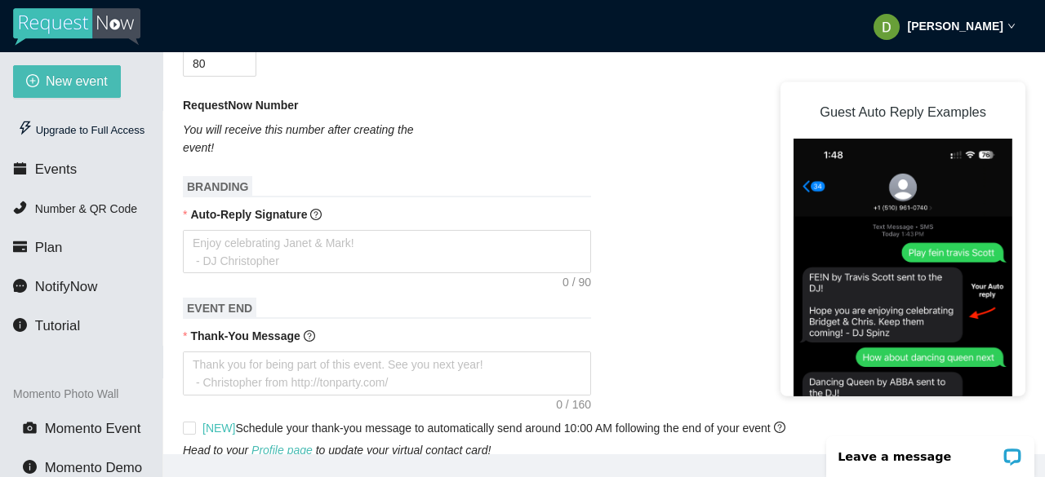
scroll to position [571, 0]
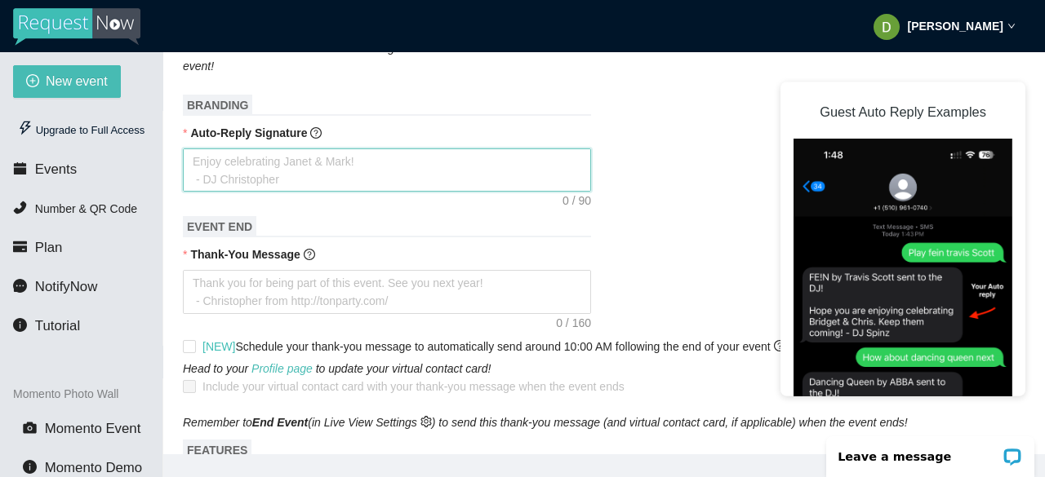
click at [211, 179] on textarea "Auto-Reply Signature" at bounding box center [387, 170] width 408 height 43
drag, startPoint x: 305, startPoint y: 184, endPoint x: 160, endPoint y: 178, distance: 145.4
click at [160, 178] on section "New event Upgrade to Full Access Events Number & QR Code Plan NotifyNow Tutoria…" at bounding box center [522, 290] width 1045 height 477
type textarea "E"
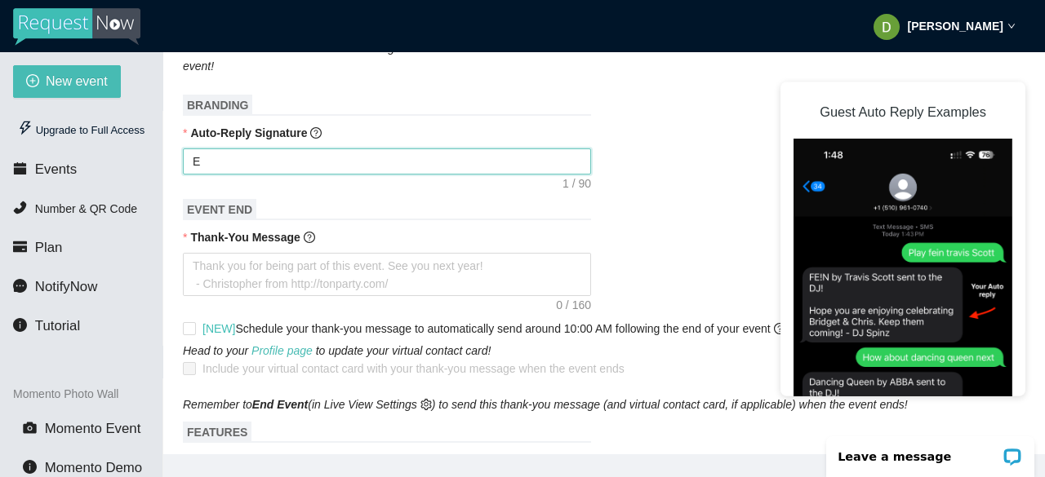
type textarea "En"
type textarea "Enk"
type textarea "Enko"
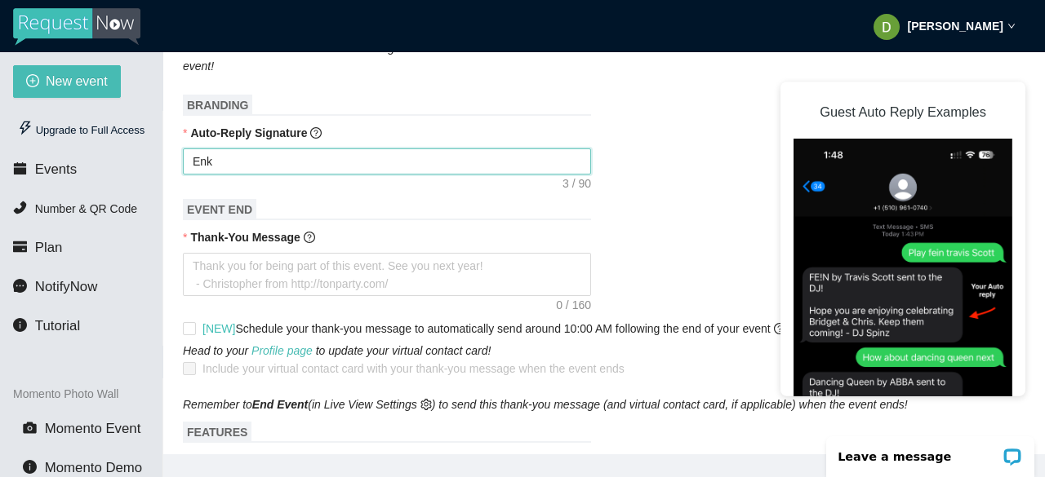
type textarea "Enko"
type textarea "Enkoy"
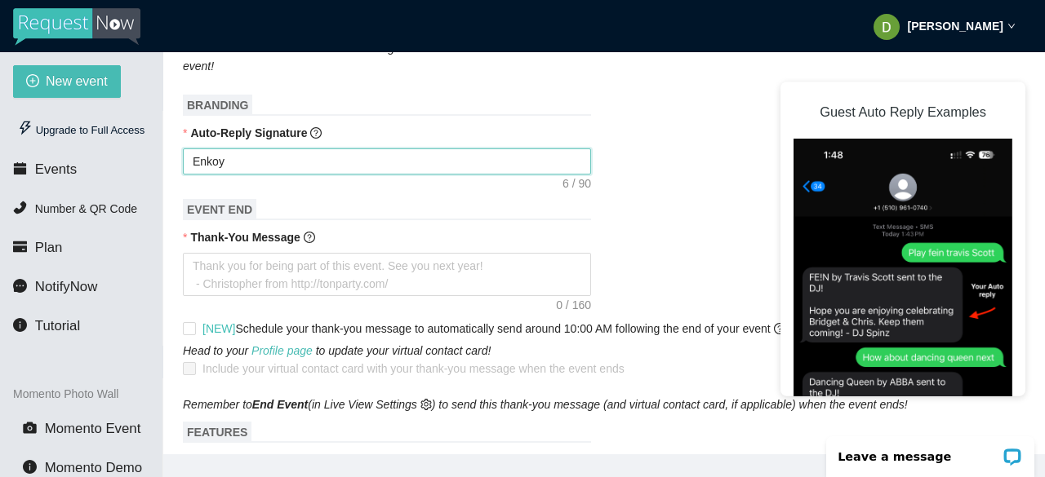
type textarea "Enkoy c"
type textarea "Enkoy ce"
type textarea "Enkoy cel"
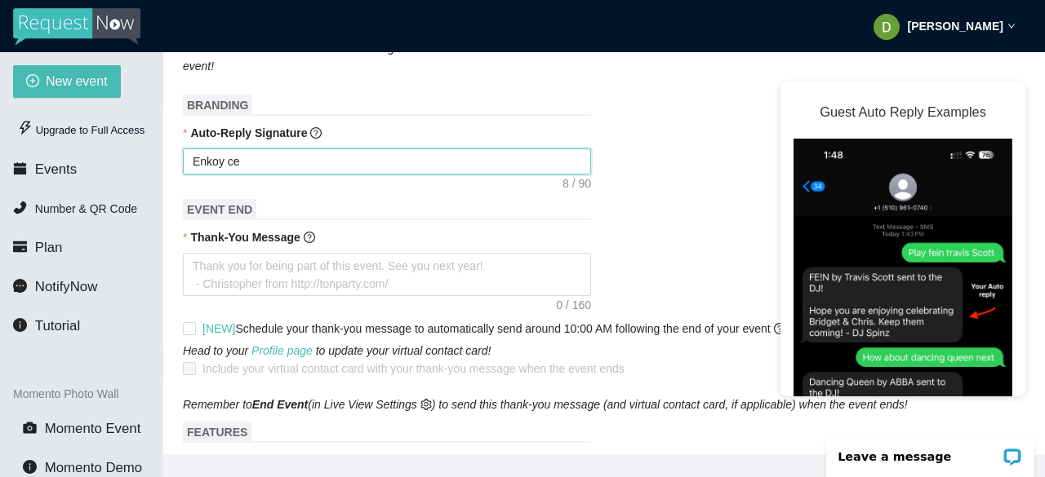
type textarea "Enkoy cel"
type textarea "Enkoy cele"
type textarea "Enkoy celeb"
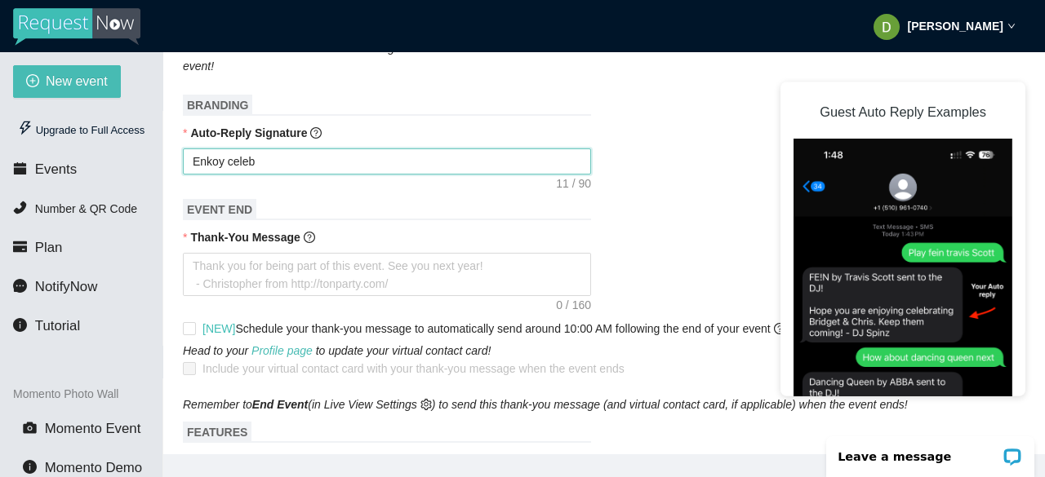
type textarea "Enkoy celebr"
type textarea "Enkoy celebra"
type textarea "Enkoy celebrat"
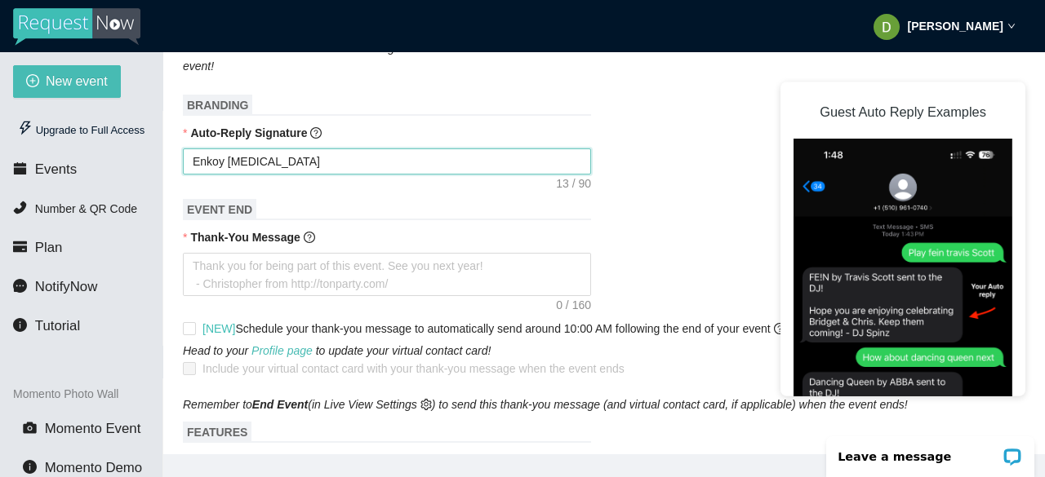
type textarea "Enkoy celebrat"
type textarea "Enkoy celebrati"
type textarea "Enkoy celebratin"
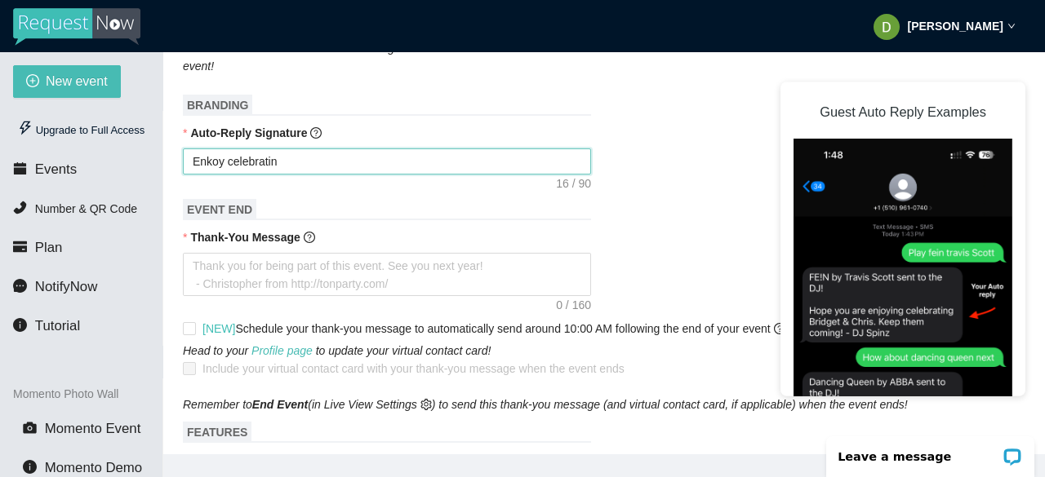
type textarea "Enkoy celebrating"
paste textarea "Anita & Connor"
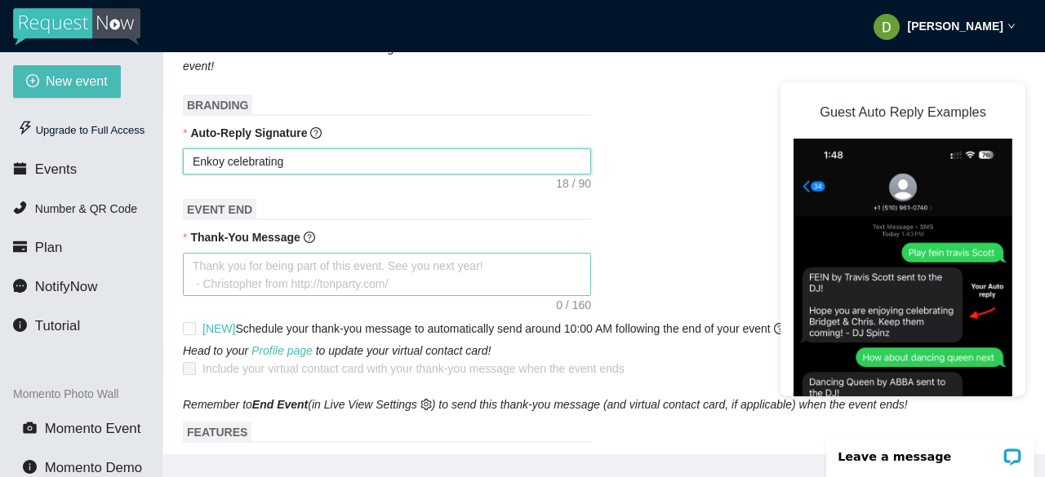
type textarea "Enkoy celebrating Anita & Connor"
type textarea "Enkoy celebrating Anita & Connor!"
click at [208, 159] on textarea "Enkoy celebrating Anita & Connor!" at bounding box center [387, 162] width 408 height 26
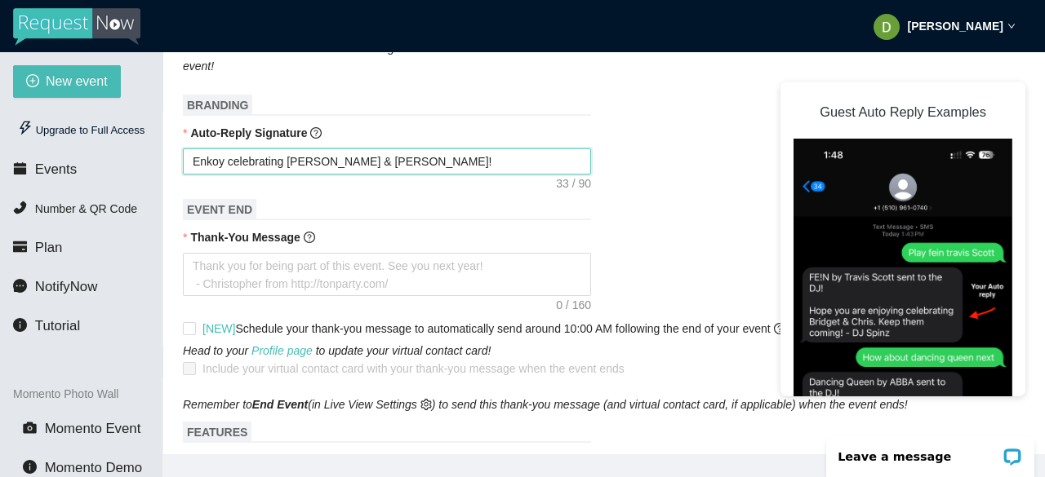
type textarea "Enoy celebrating Anita & Connor!"
type textarea "Enjoy celebrating Anita & Connor!"
click at [386, 162] on textarea "Enjoy celebrating Anita & Connor!" at bounding box center [387, 162] width 408 height 26
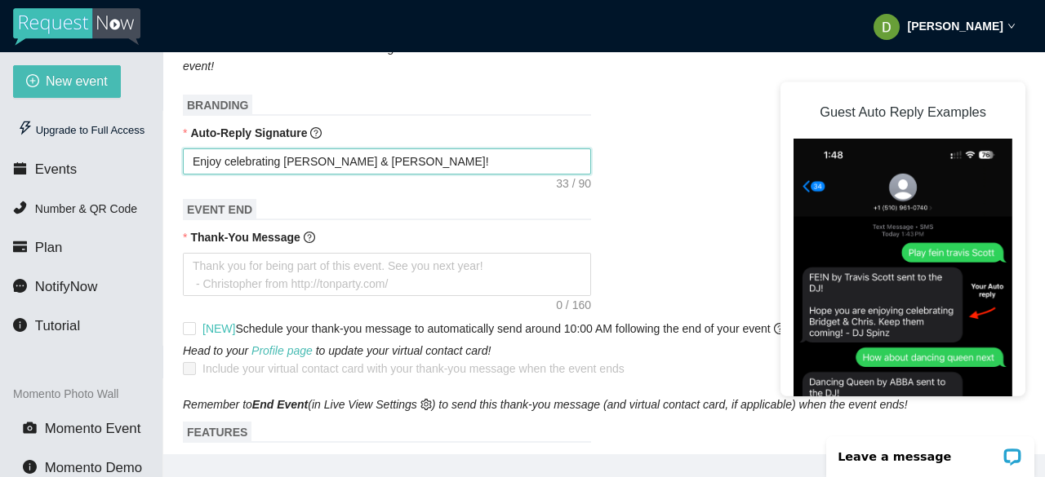
type textarea "Enjoy celebrating Anita & Connor!"
type textarea "Enjoy celebrating Anita & Connor! D"
type textarea "Enjoy celebrating Anita & Connor! DJ"
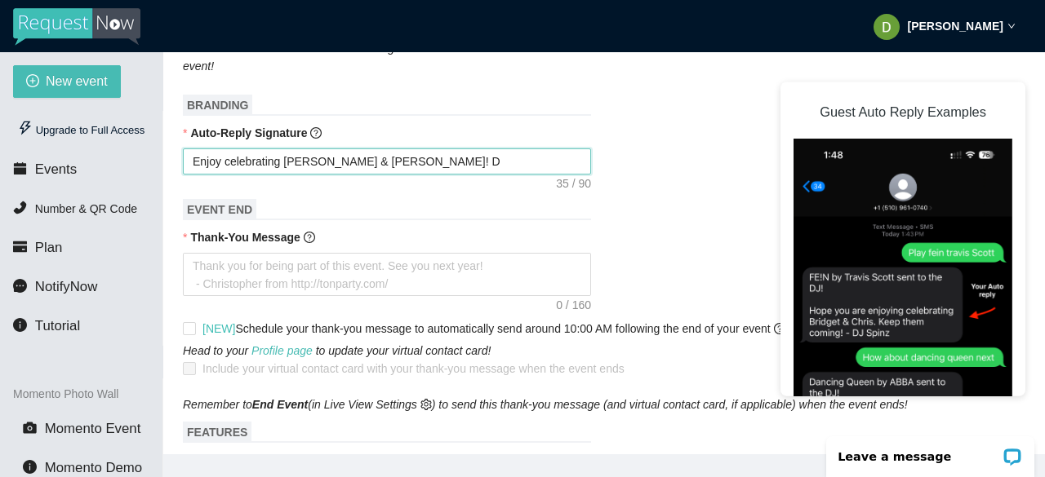
type textarea "Enjoy celebrating Anita & Connor! DJ"
type textarea "Enjoy celebrating Anita & Connor! DJ D"
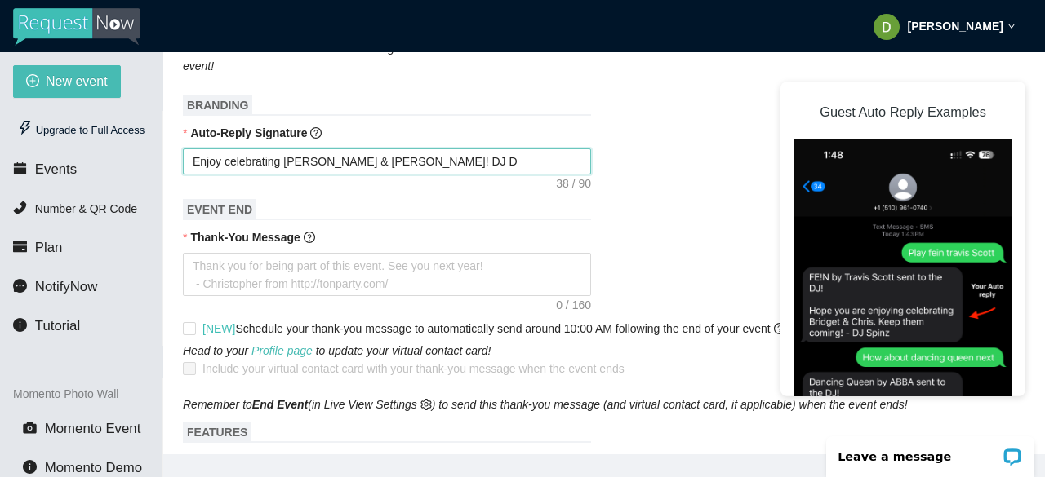
type textarea "Enjoy celebrating Anita & Connor! DJ Da"
type textarea "Enjoy celebrating Anita & Connor! DJ Dav"
type textarea "Enjoy celebrating Anita & Connor! DJ Davi"
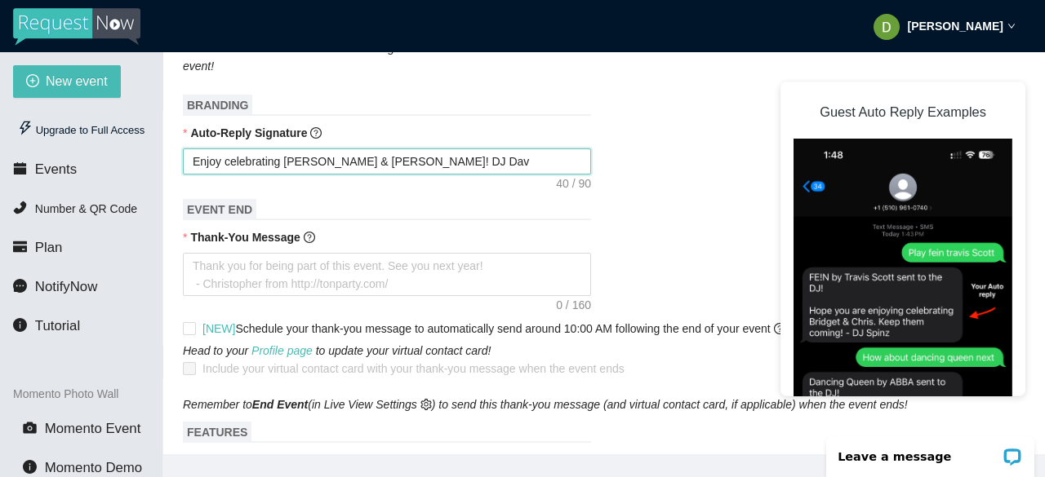
type textarea "Enjoy celebrating Anita & Connor! DJ Davi"
type textarea "Enjoy celebrating Anita & Connor! DJ David"
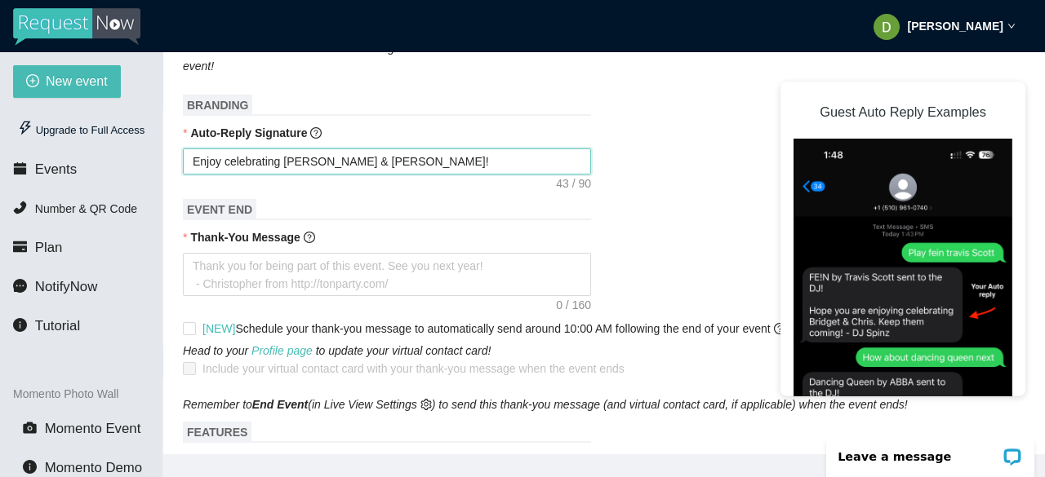
type textarea "Enjoy celebrating Anita & Connor! DJ David @"
type textarea "Enjoy celebrating Anita & Connor! DJ David @ B"
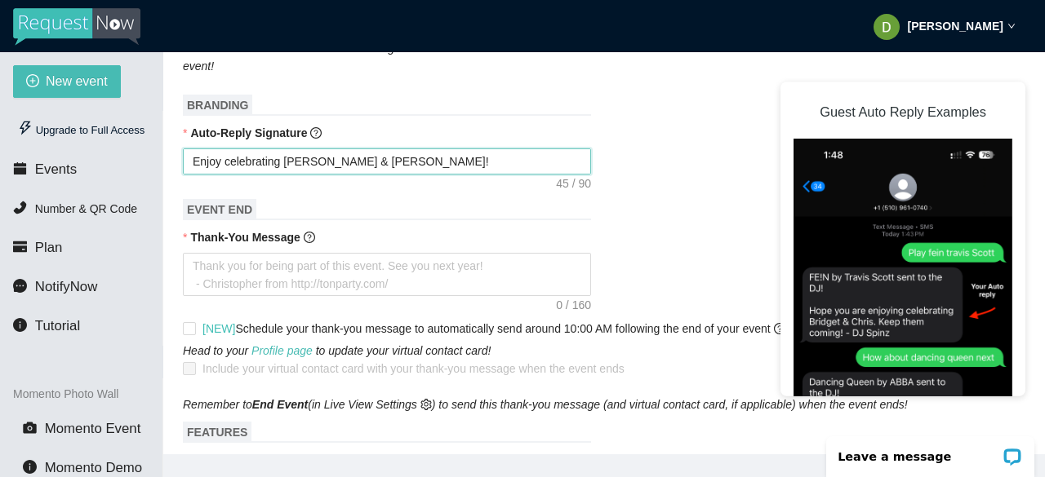
type textarea "Enjoy celebrating Anita & Connor! DJ David @ B"
type textarea "Enjoy celebrating Anita & Connor! DJ David @ Be"
type textarea "Enjoy celebrating Anita & Connor! DJ David @ Bes"
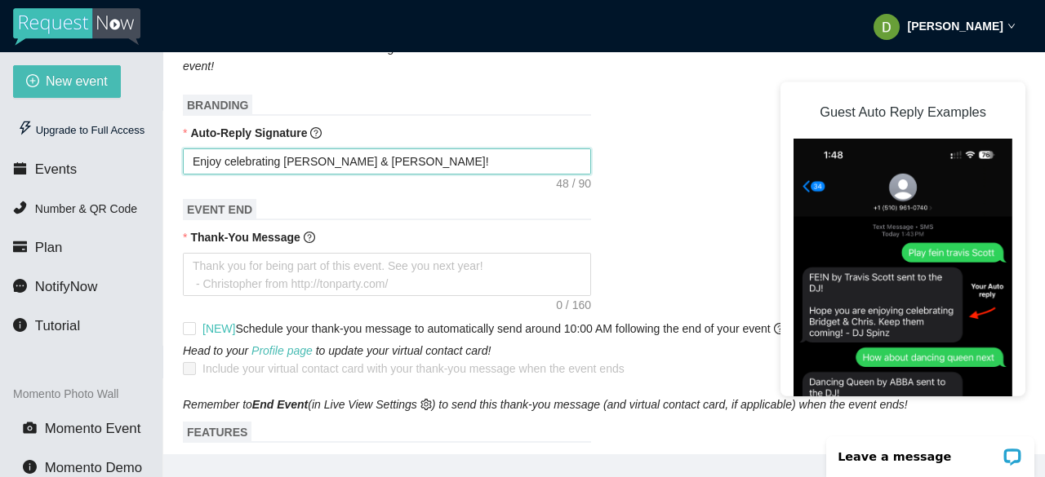
type textarea "Enjoy celebrating Anita & Connor! DJ David @ Best"
type textarea "Enjoy celebrating Anita & Connor! DJ David @ Best M"
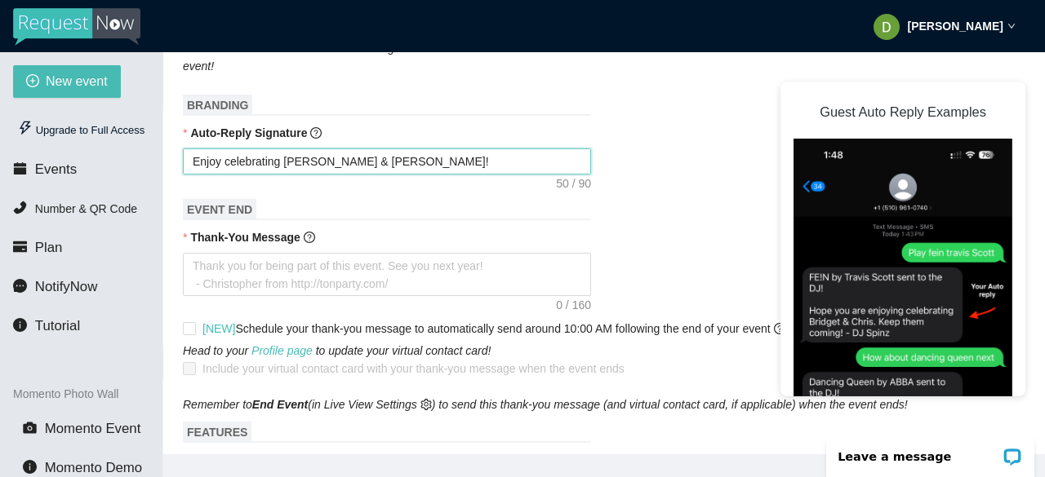
type textarea "Enjoy celebrating Anita & Connor! DJ David @ Best M"
type textarea "Enjoy celebrating Anita & Connor! DJ David @ Best Mu"
type textarea "Enjoy celebrating Anita & Connor! DJ David @ Best Mus"
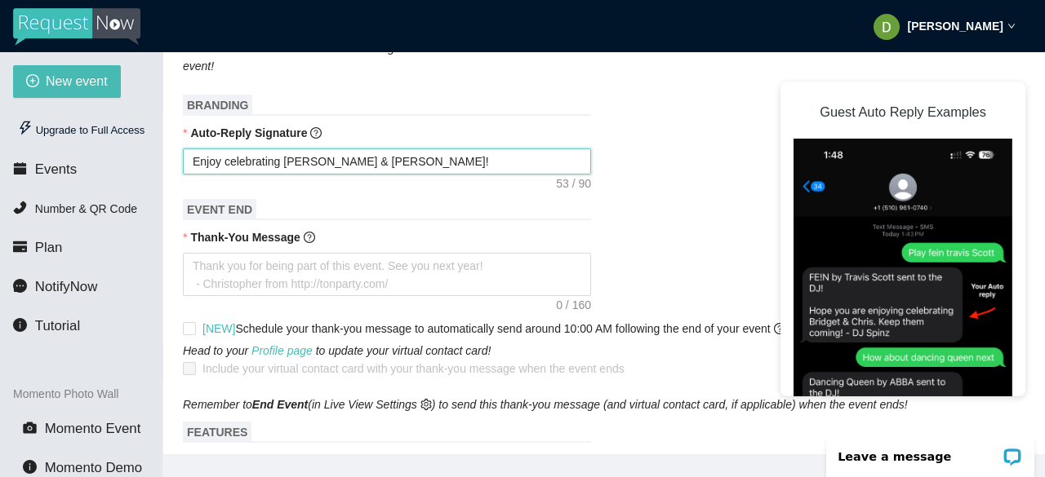
type textarea "Enjoy celebrating Anita & Connor! DJ David @ Best Musi"
type textarea "Enjoy celebrating Anita & Connor! DJ David @ Best Music"
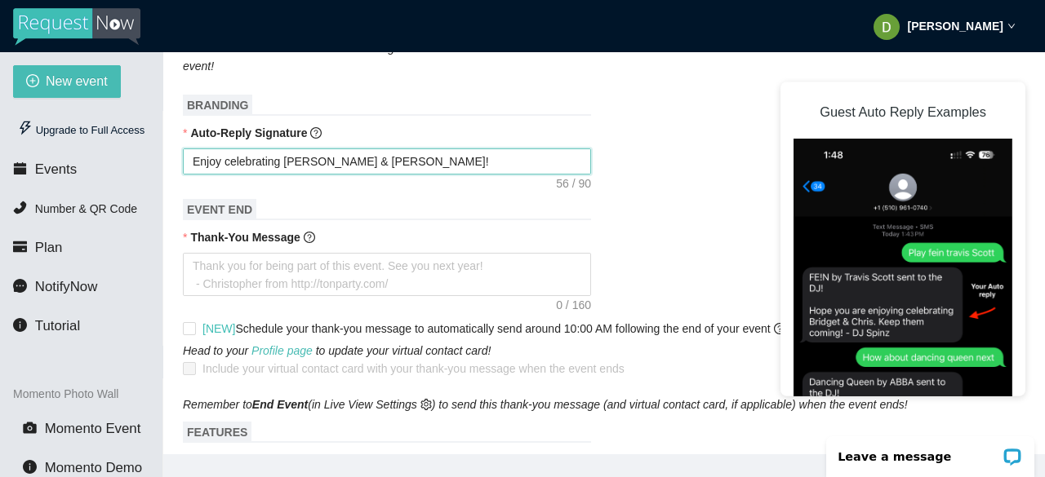
type textarea "Enjoy celebrating Anita & Connor! DJ David @ Best Music S"
type textarea "Enjoy celebrating Anita & Connor! DJ David @ Best Music Se"
type textarea "Enjoy celebrating Anita & Connor! DJ David @ Best Music Ser"
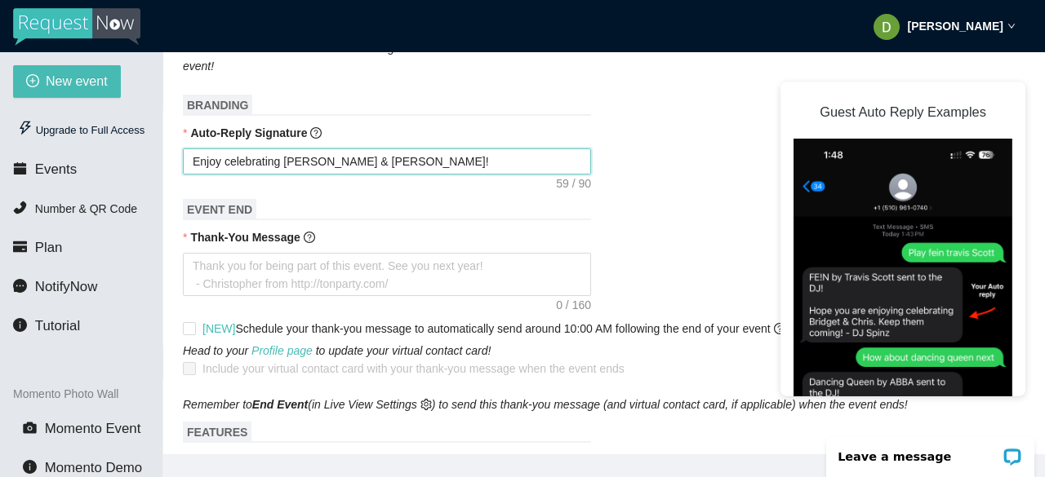
type textarea "Enjoy celebrating Anita & Connor! DJ David @ Best Music Serv"
type textarea "Enjoy celebrating Anita & Connor! DJ David @ Best Music Servi"
type textarea "Enjoy celebrating Anita & Connor! DJ David @ Best Music Servic"
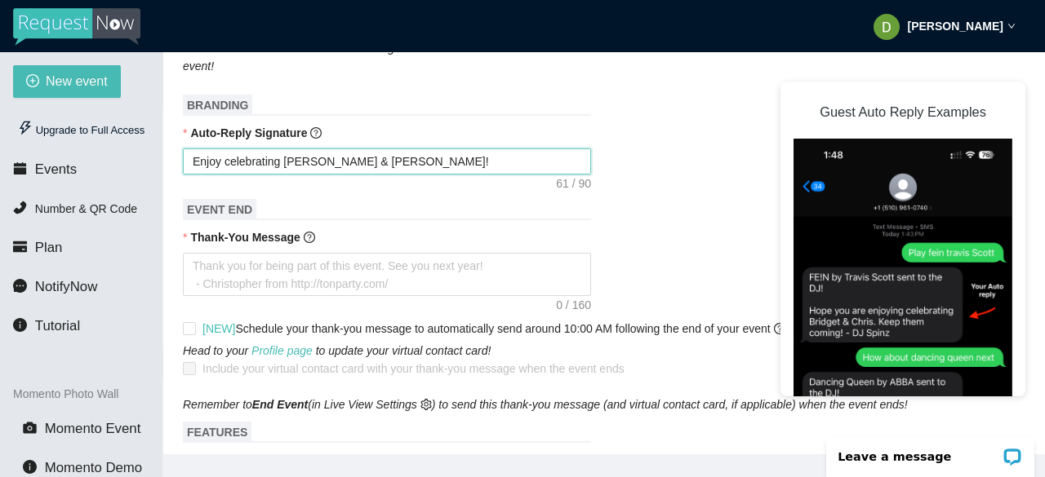
type textarea "Enjoy celebrating Anita & Connor! DJ David @ Best Music Servic"
type textarea "Enjoy celebrating Anita & Connor! DJ David @ Best Music Service"
type textarea "Enjoy celebrating Anita & Connor! DJ David @ Best Music Services"
drag, startPoint x: 545, startPoint y: 167, endPoint x: 369, endPoint y: 167, distance: 176.3
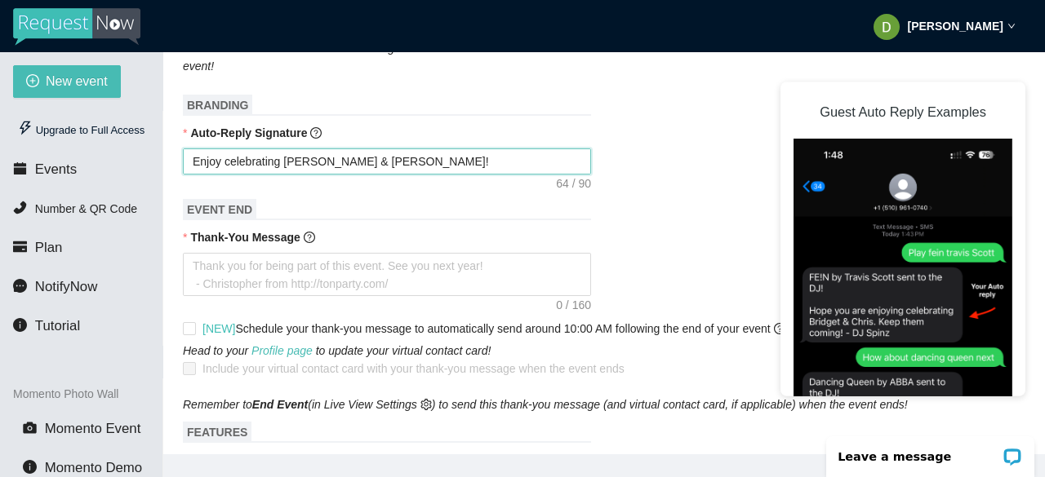
click at [369, 167] on textarea "Enjoy celebrating Anita & Connor! DJ David @ Best Music Services" at bounding box center [387, 162] width 408 height 26
type textarea "Enjoy celebrating Anita & Connor! DJ David @ Best Music Services"
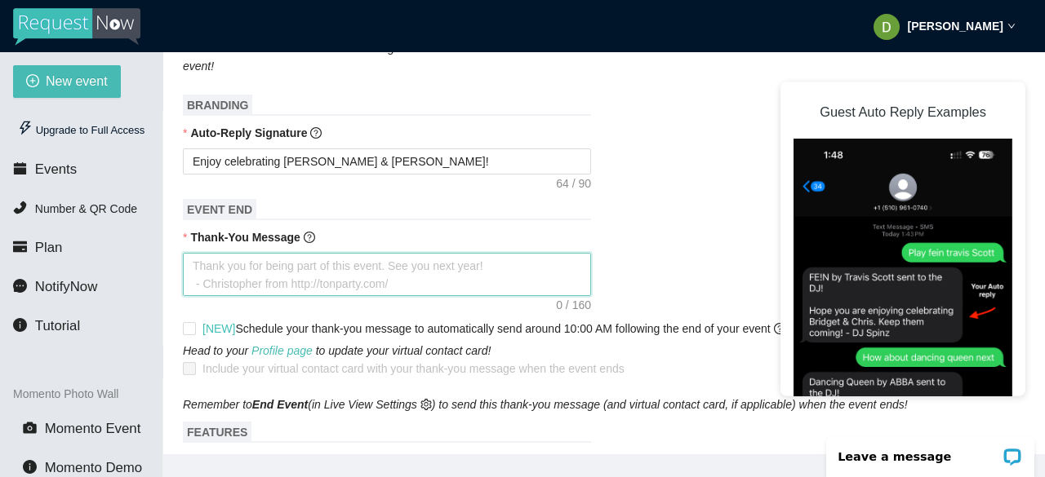
click at [260, 277] on textarea "Thank-You Message" at bounding box center [387, 274] width 408 height 43
type textarea "H"
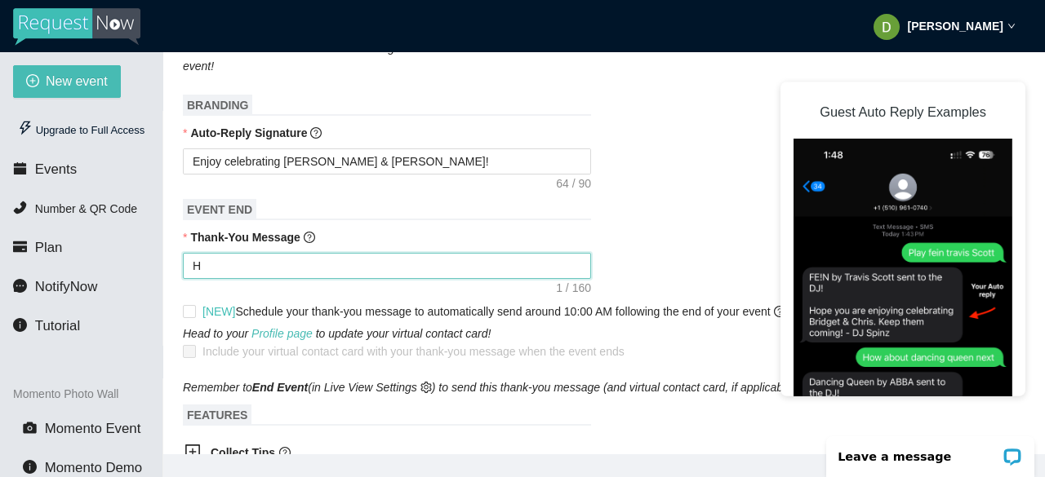
type textarea "Ha"
type textarea "Hav"
type textarea "Have"
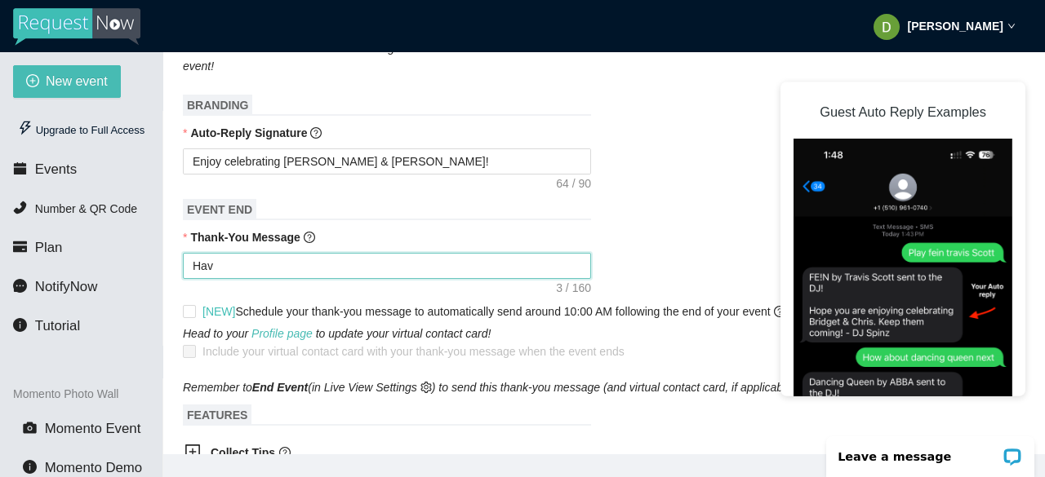
type textarea "Have"
type textarea "Have a"
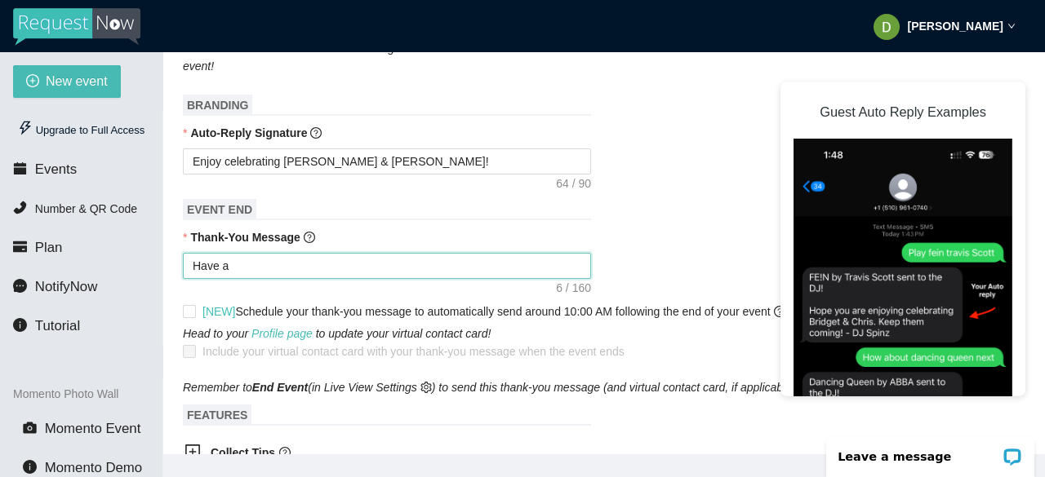
type textarea "Have a"
type textarea "Have a g"
type textarea "Have a gr"
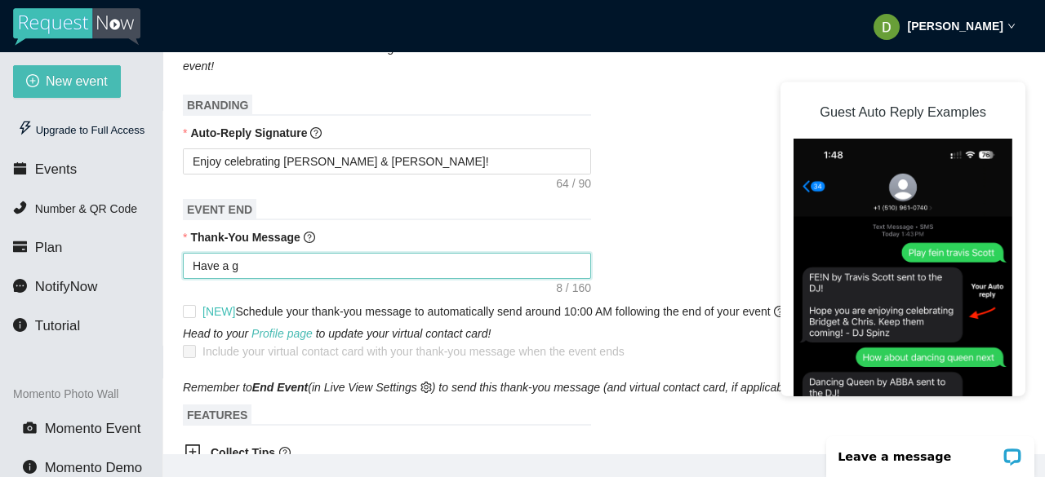
type textarea "Have a gr"
type textarea "Have a gre"
type textarea "Have a grea"
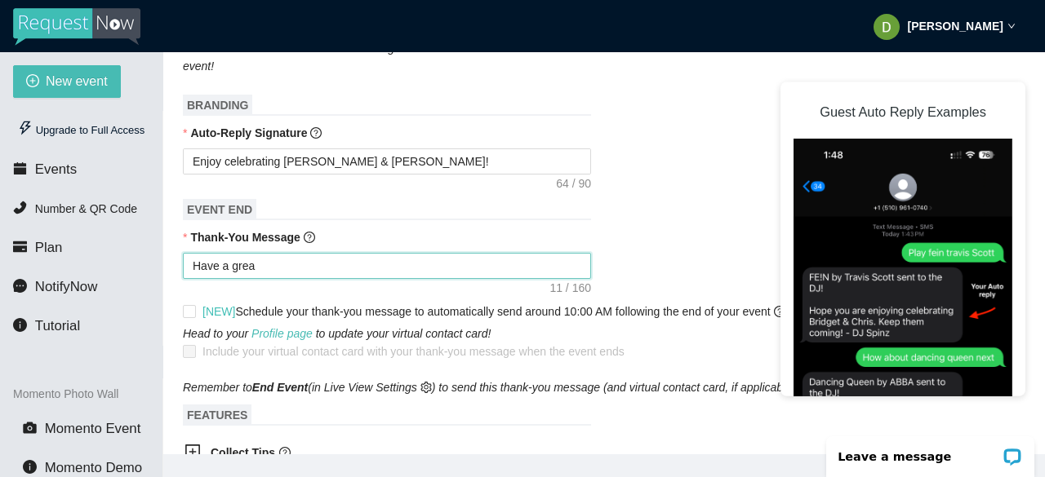
type textarea "Have a great"
type textarea "Have a great n"
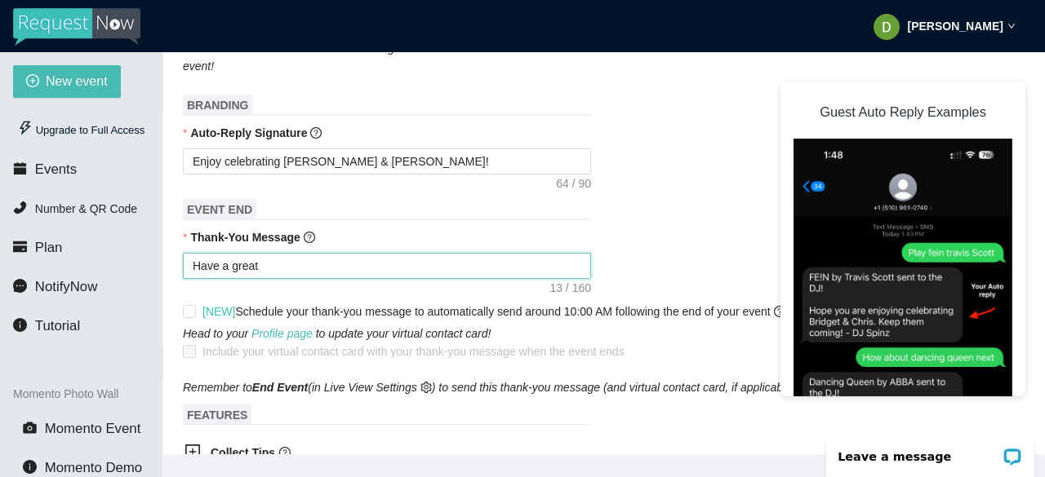
type textarea "Have a great n"
type textarea "Have a great ni"
type textarea "Have a great nig"
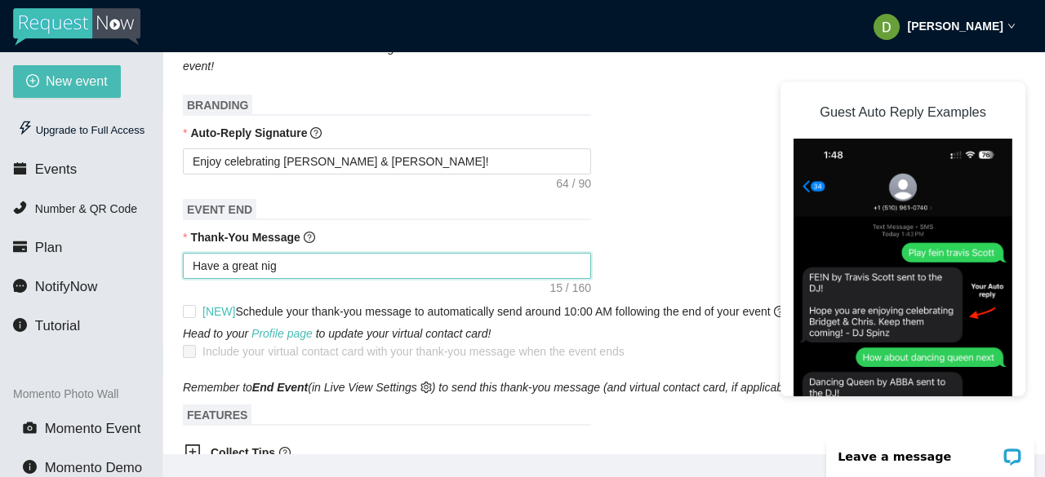
type textarea "Have a great nigh"
type textarea "Have a great night"
type textarea "Have a great night!"
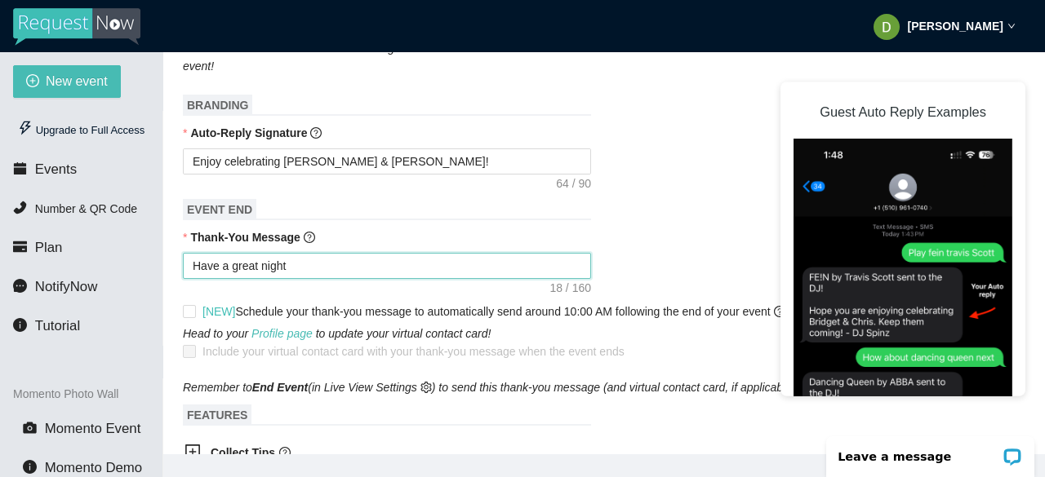
type textarea "Have a great night!"
type textarea "Have a great night! F"
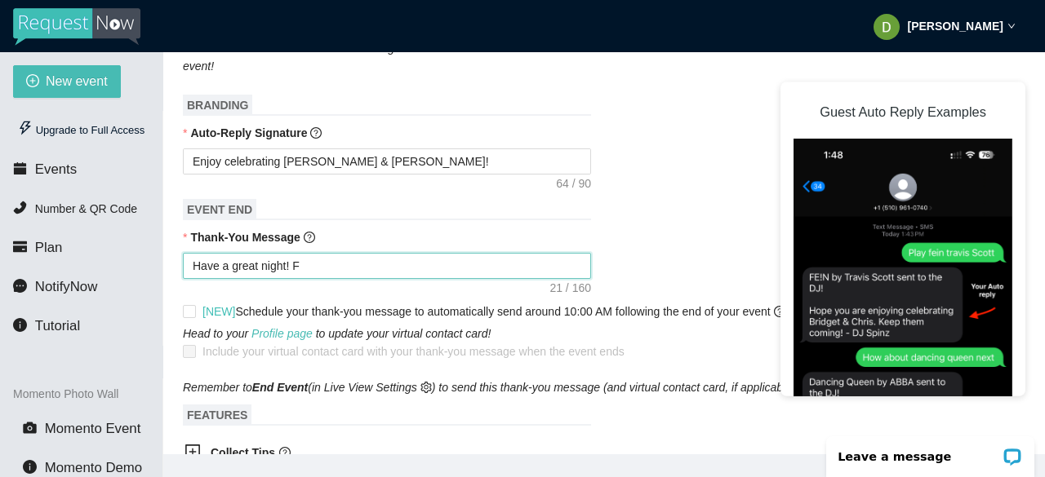
type textarea "Have a great night! Fr"
type textarea "Have a great night! Fro"
type textarea "Have a great night! From"
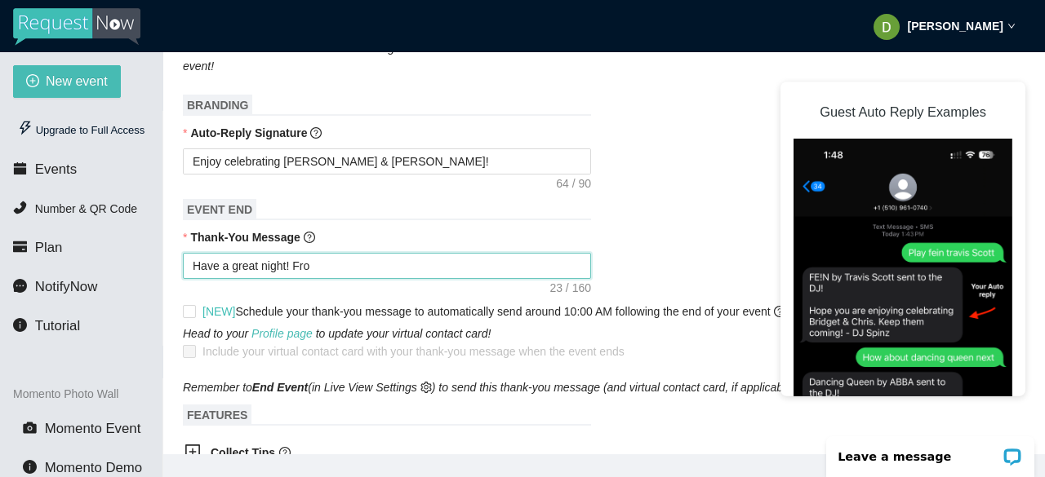
type textarea "Have a great night! From"
paste textarea "DJ David @ Best Music Services"
type textarea "Have a great night! From DJ David @ Best Music Services"
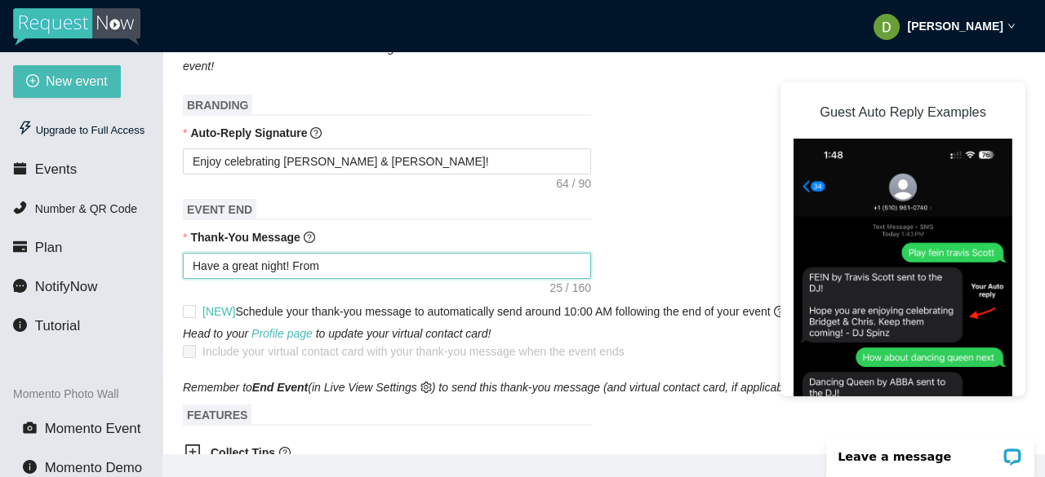
type textarea "Have a great night! From DJ David @ Best Music Services"
type textarea "Have a great night! From DJ David @ Best Music Services ("
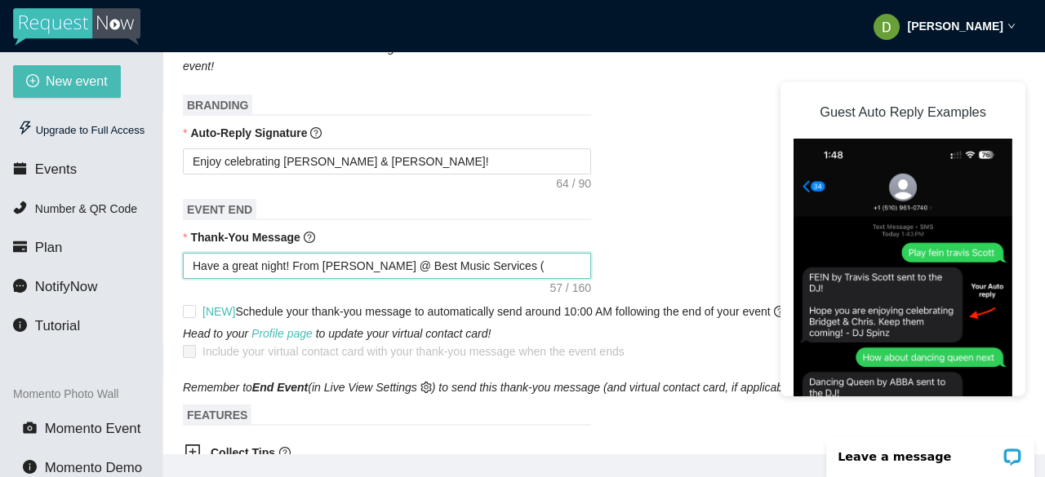
type textarea "Have a great night! From DJ David @ Best Music Services (b"
type textarea "Have a great night! From DJ David @ Best Music Services (be"
type textarea "Have a great night! From DJ David @ Best Music Services (bes"
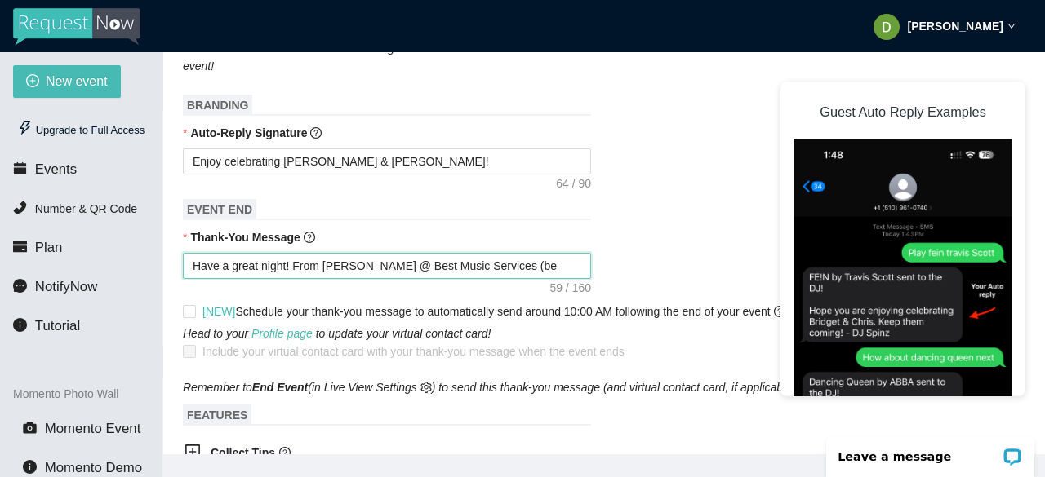
type textarea "Have a great night! From DJ David @ Best Music Services (bes"
type textarea "Have a great night! From DJ David @ Best Music Services (best"
type textarea "Have a great night! From DJ David @ Best Music Services (bestd"
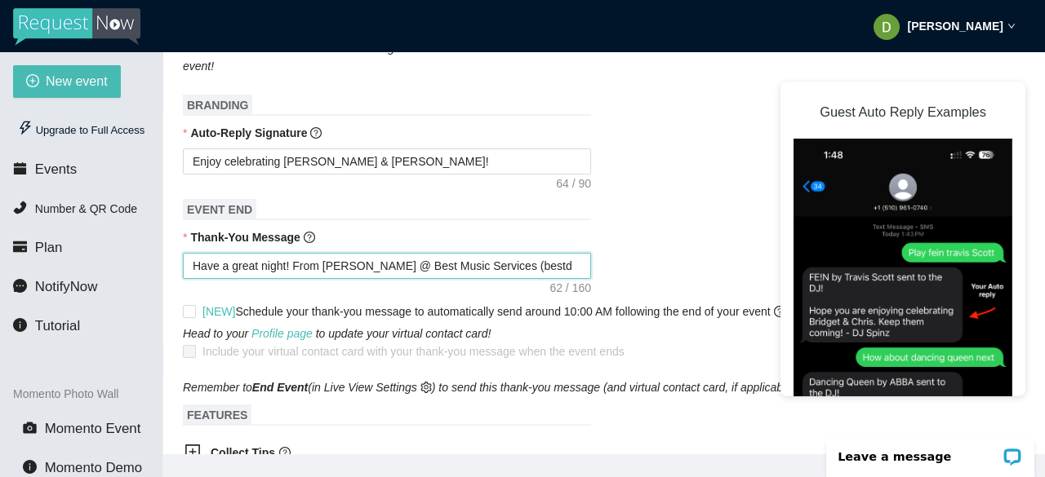
type textarea "Have a great night! From DJ David @ Best Music Services (bestdj"
type textarea "Have a great night! From DJ David @ Best Music Services (bestdj."
type textarea "Have a great night! From DJ David @ Best Music Services (bestdj.c"
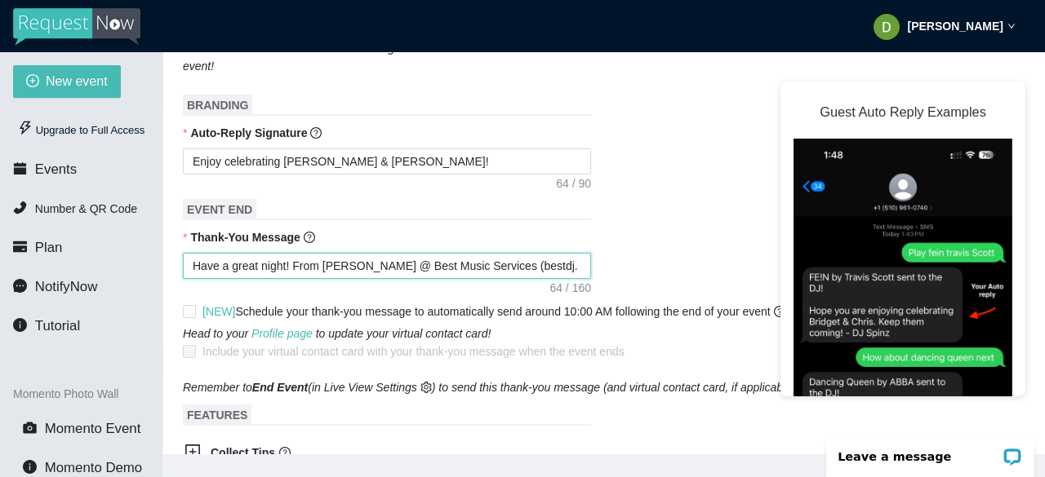
type textarea "Have a great night! From DJ David @ Best Music Services (bestdj.c"
type textarea "Have a great night! From DJ David @ Best Music Services (bestdj.ca"
type textarea "Have a great night! From DJ David @ Best Music Services (bestdj.ca)"
drag, startPoint x: 526, startPoint y: 265, endPoint x: 484, endPoint y: 269, distance: 41.7
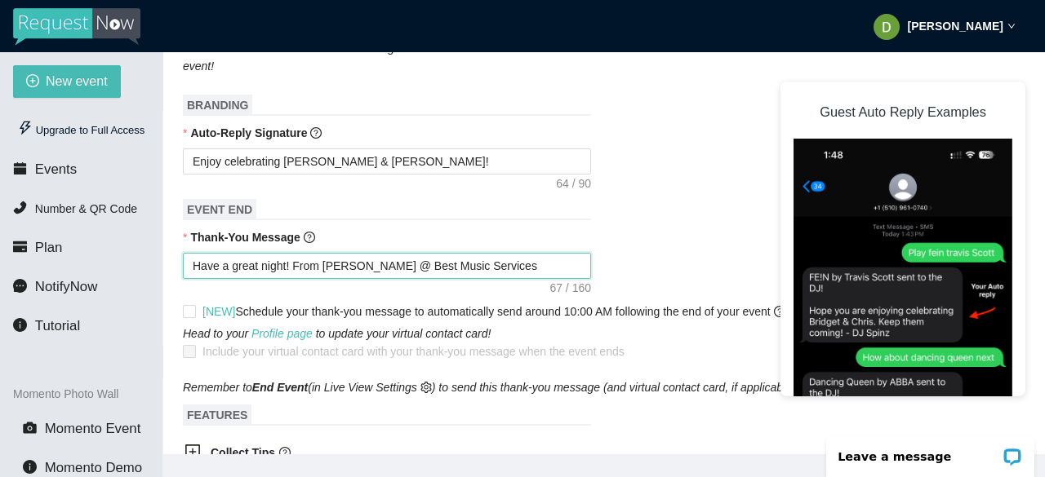
click at [484, 269] on textarea "Have a great night! From DJ David @ Best Music Services (bestdj.ca)" at bounding box center [387, 266] width 408 height 26
type textarea "Have a great night! From DJ David @ Best Music Services (bestdj.ca)"
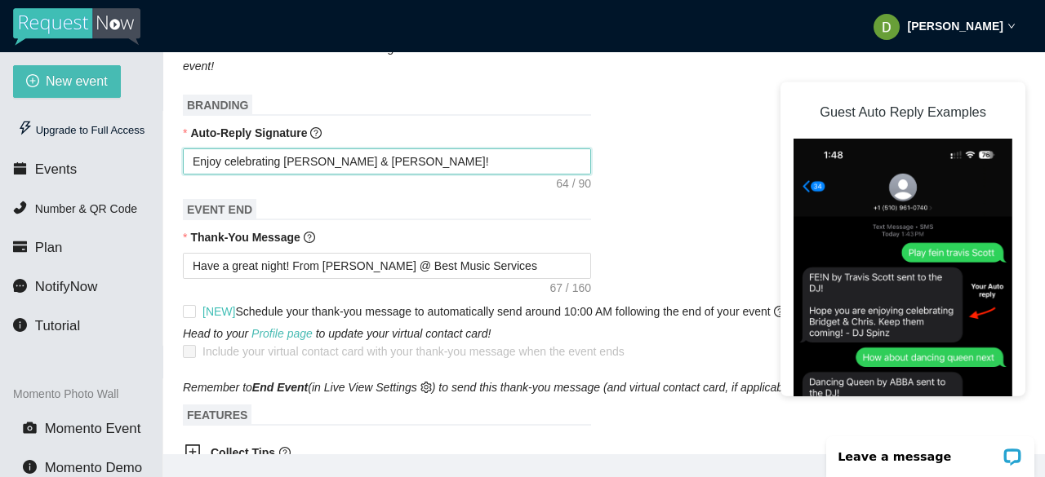
click at [542, 161] on textarea "Enjoy celebrating Anita & Connor! DJ David @ Best Music Services" at bounding box center [387, 162] width 408 height 26
type textarea "Enjoy celebrating Anita & Connor! DJ David @ Best Music Services"
paste textarea "(bestdj.ca)"
type textarea "Enjoy celebrating Anita & Connor! DJ David @ Best Music Services (bestdj.ca)"
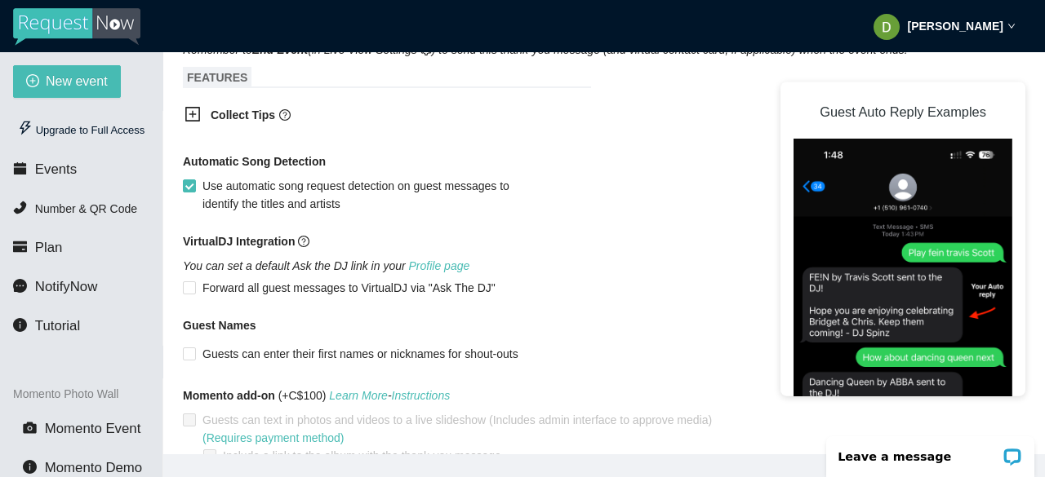
scroll to position [979, 0]
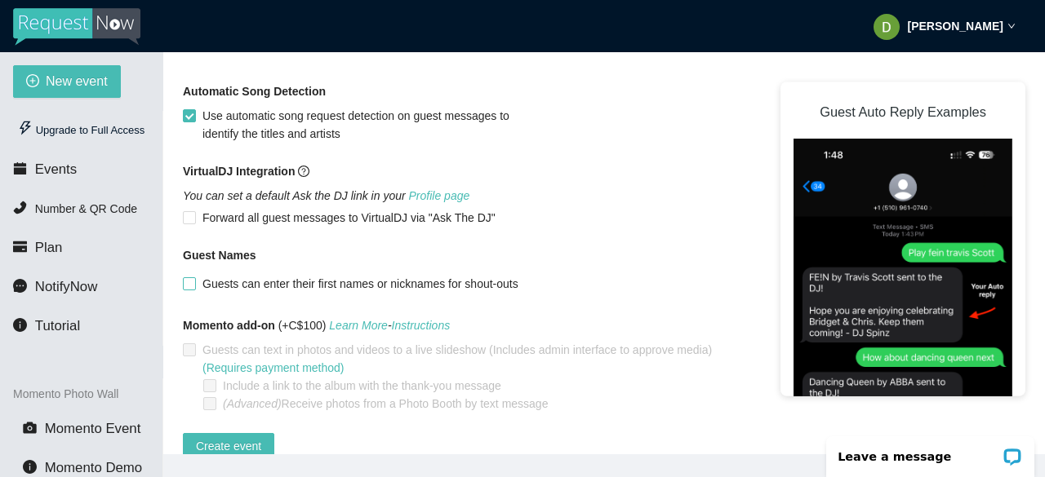
type textarea "Enjoy celebrating Anita & Connor! DJ David @ Best Music Services (bestdj.ca)"
click at [189, 289] on input "Guests can enter their first names or nicknames for shout-outs" at bounding box center [188, 282] width 11 height 11
checkbox input "true"
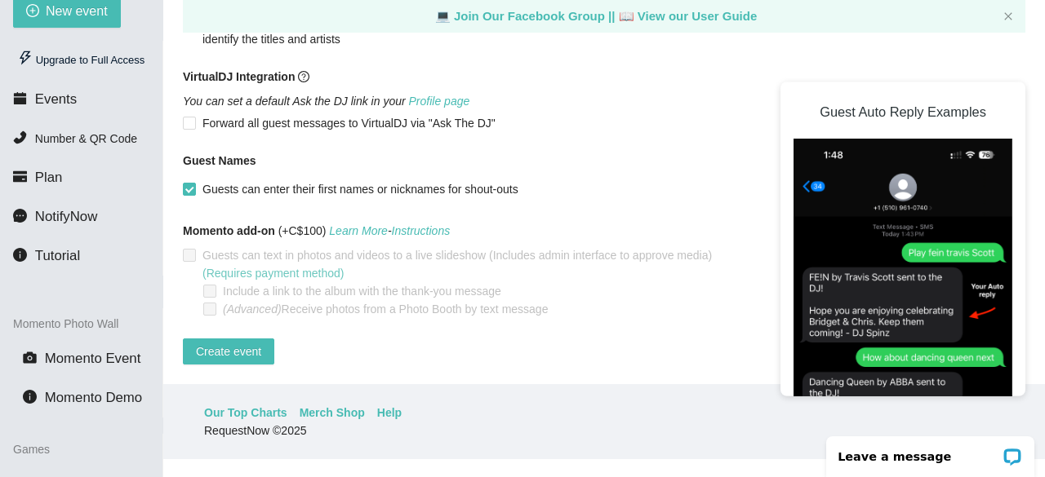
scroll to position [82, 0]
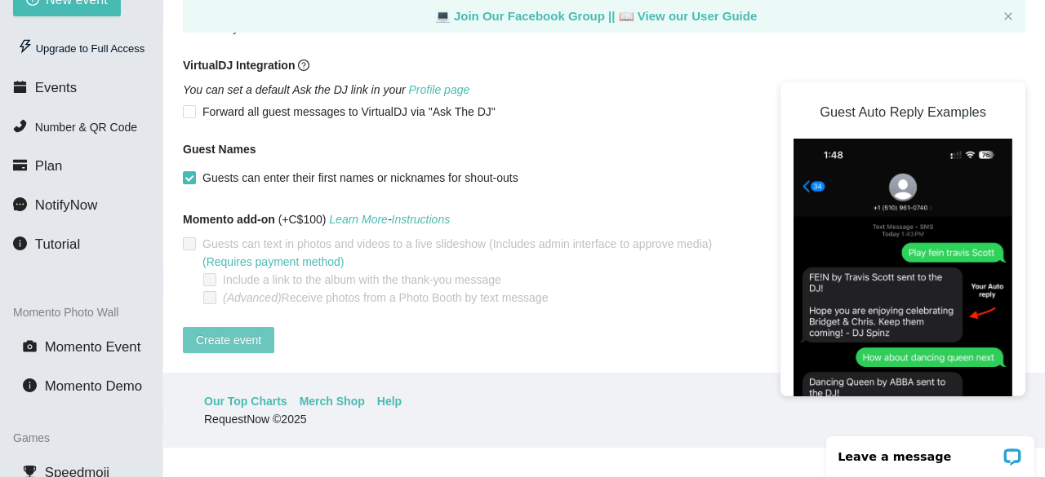
click at [236, 331] on span "Create event" at bounding box center [228, 340] width 65 height 18
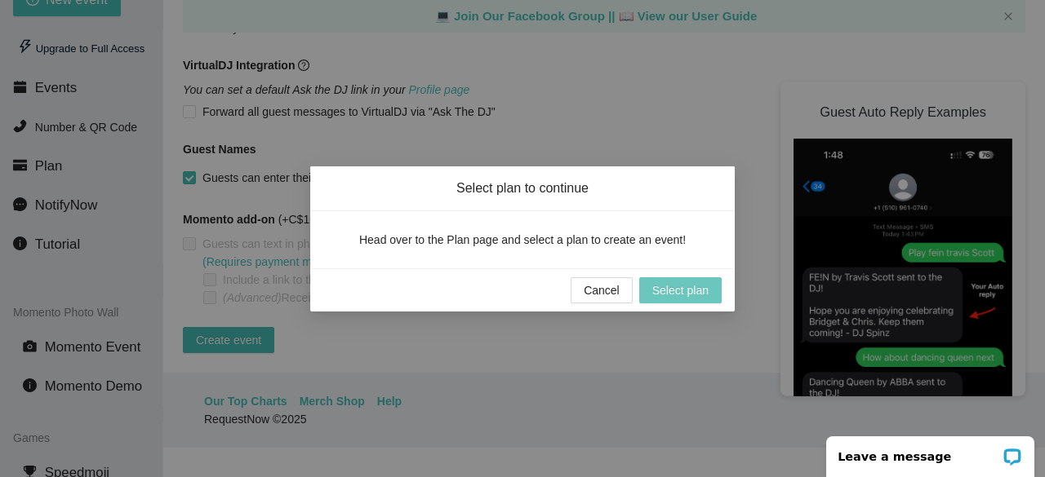
click at [665, 295] on span "Select plan" at bounding box center [680, 291] width 56 height 18
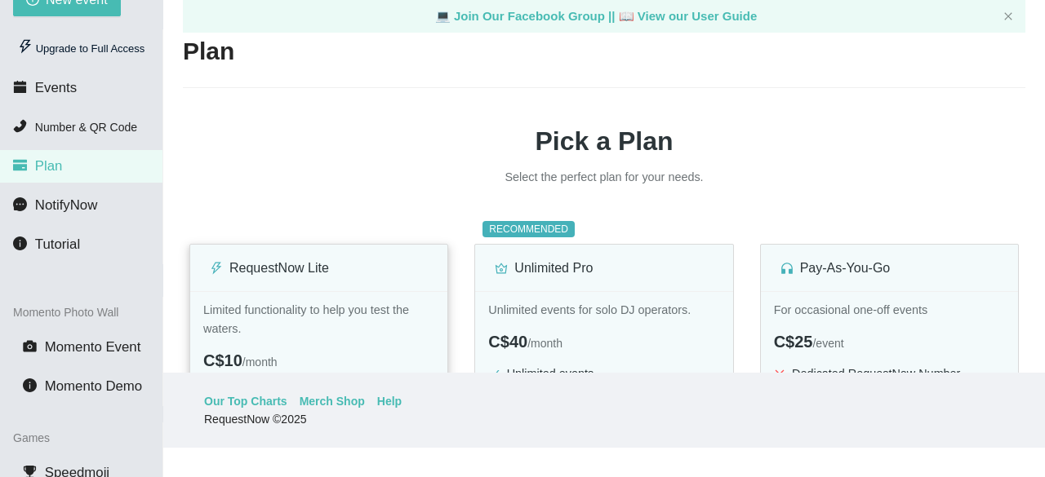
click at [313, 290] on div "RequestNow Lite" at bounding box center [319, 268] width 218 height 47
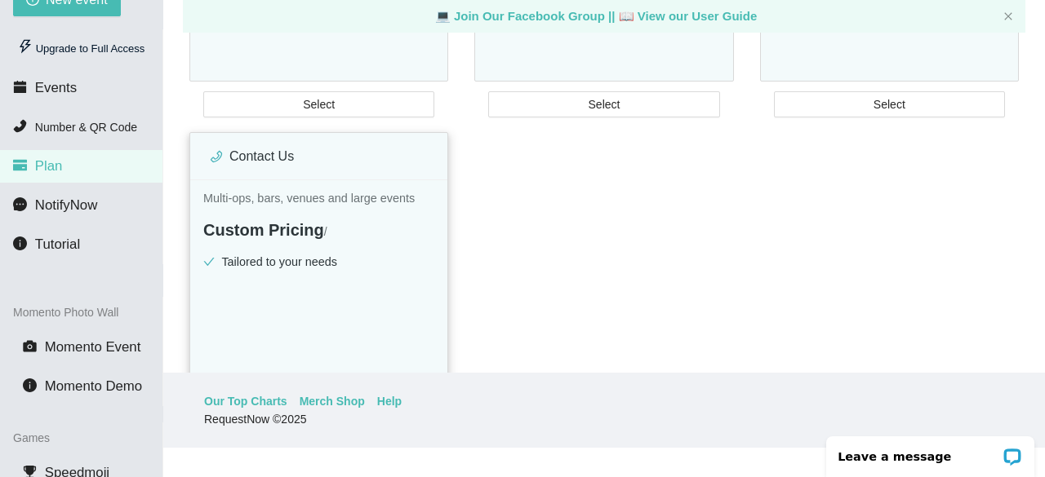
scroll to position [490, 0]
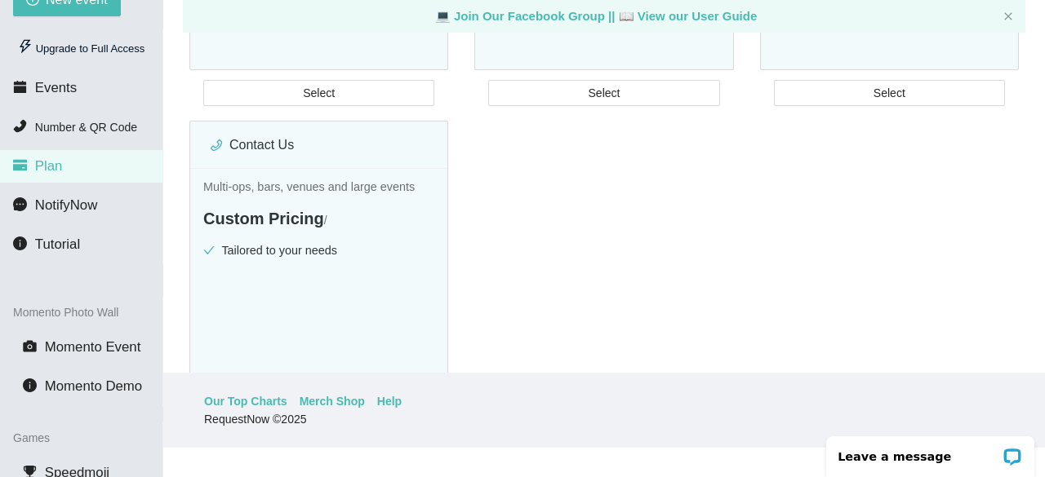
click at [341, 97] on div at bounding box center [318, 105] width 259 height 18
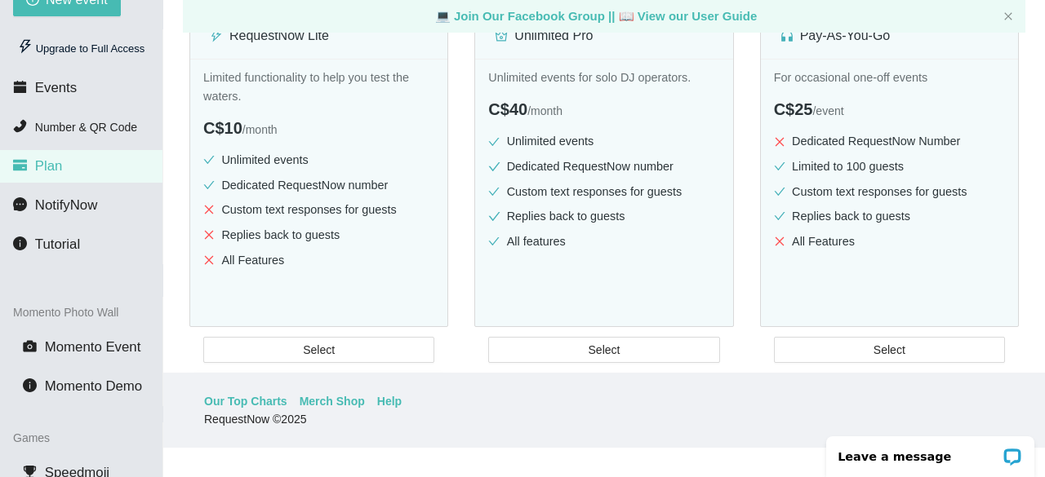
scroll to position [163, 0]
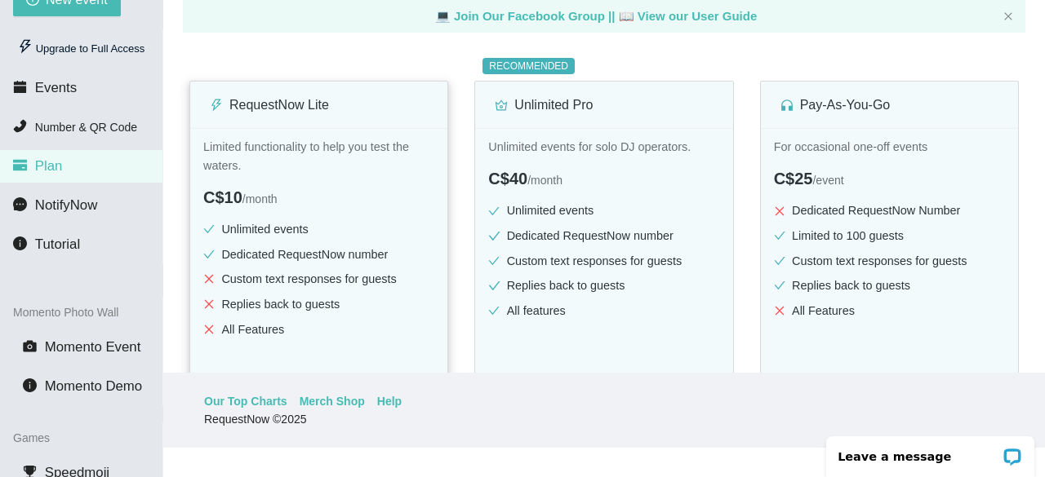
click at [322, 154] on p "Limited functionality to help you test the waters." at bounding box center [318, 156] width 231 height 37
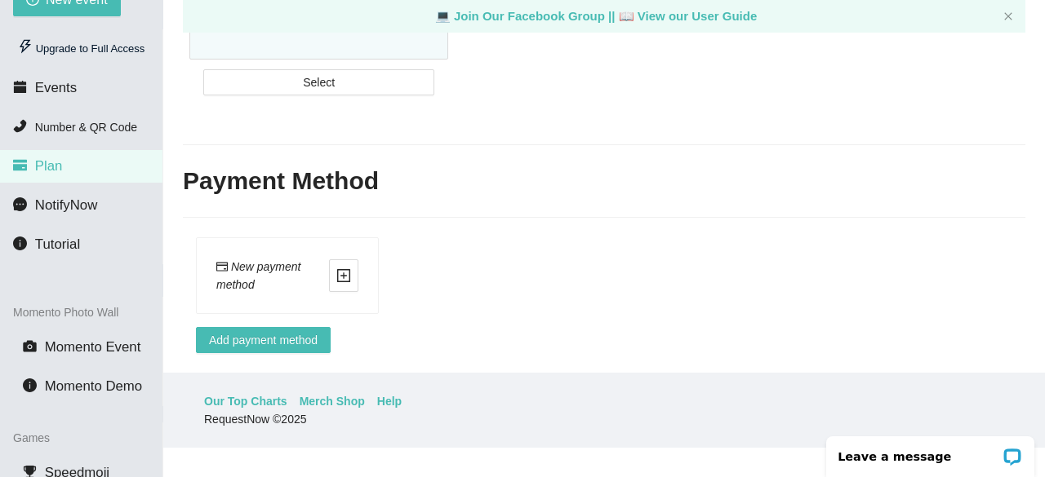
scroll to position [768, 0]
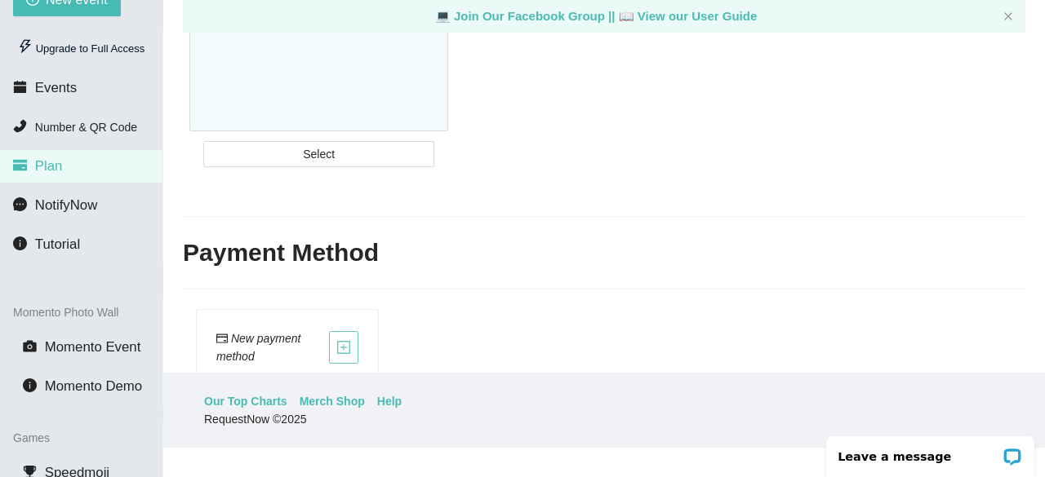
click at [340, 344] on icon "plus-square" at bounding box center [343, 347] width 15 height 15
